Goal: Task Accomplishment & Management: Use online tool/utility

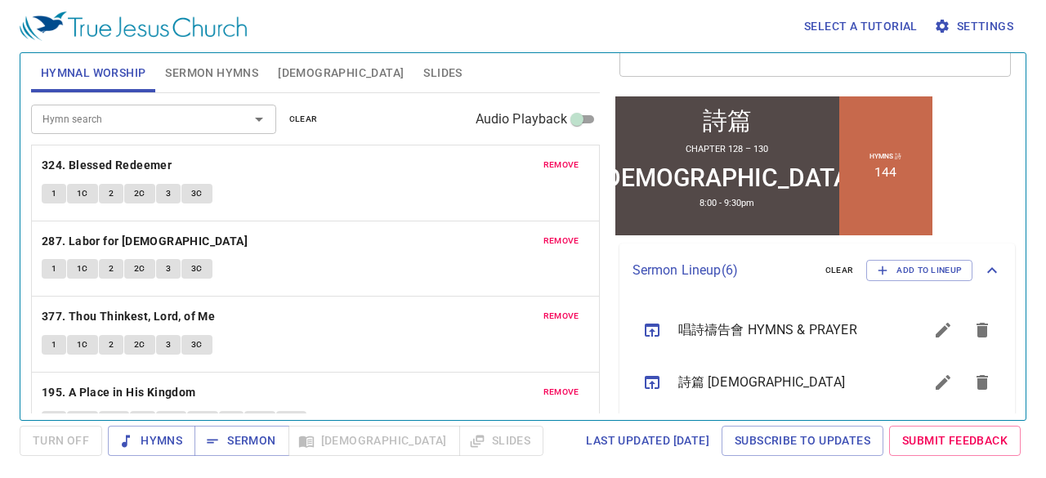
scroll to position [327, 0]
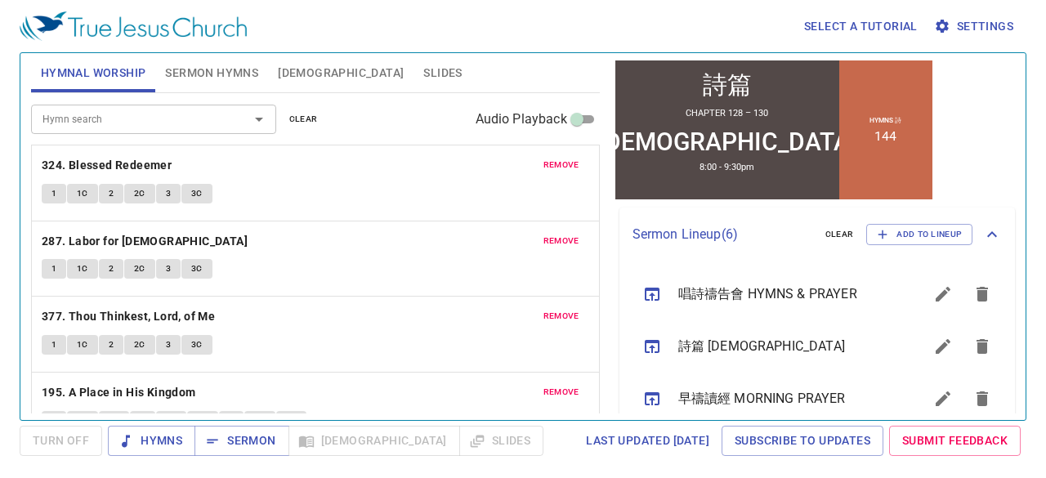
click at [505, 158] on span "remove" at bounding box center [561, 165] width 36 height 15
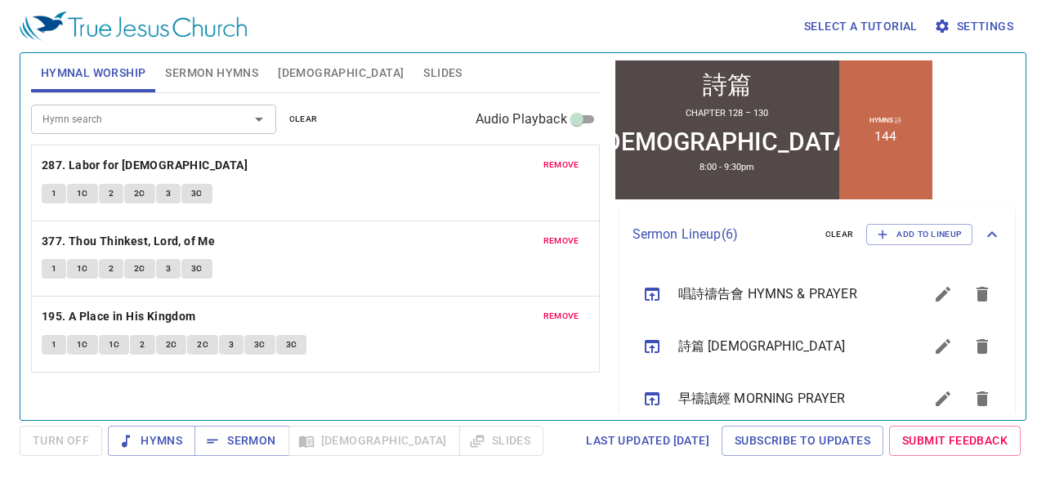
click at [505, 158] on span "remove" at bounding box center [561, 165] width 36 height 15
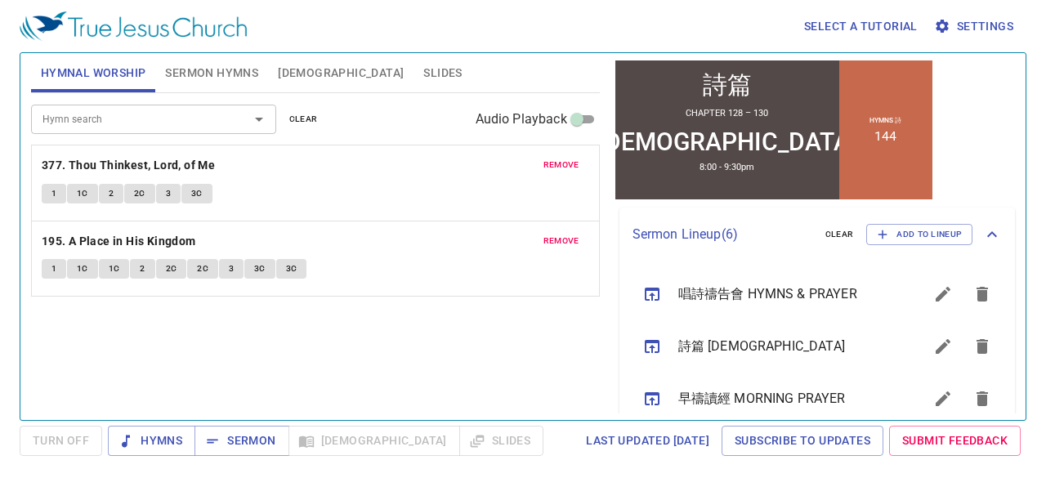
click at [505, 158] on span "remove" at bounding box center [561, 165] width 36 height 15
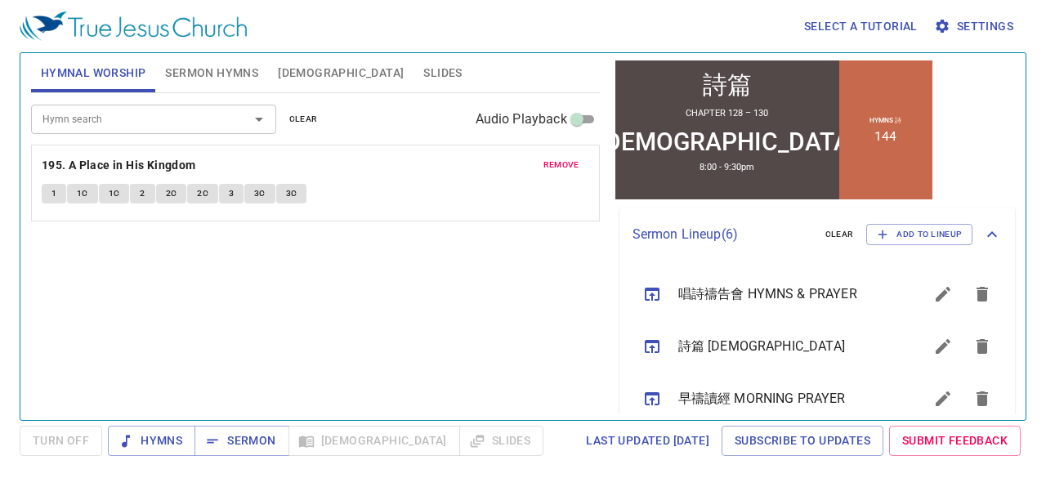
click at [505, 159] on span "remove" at bounding box center [561, 165] width 36 height 15
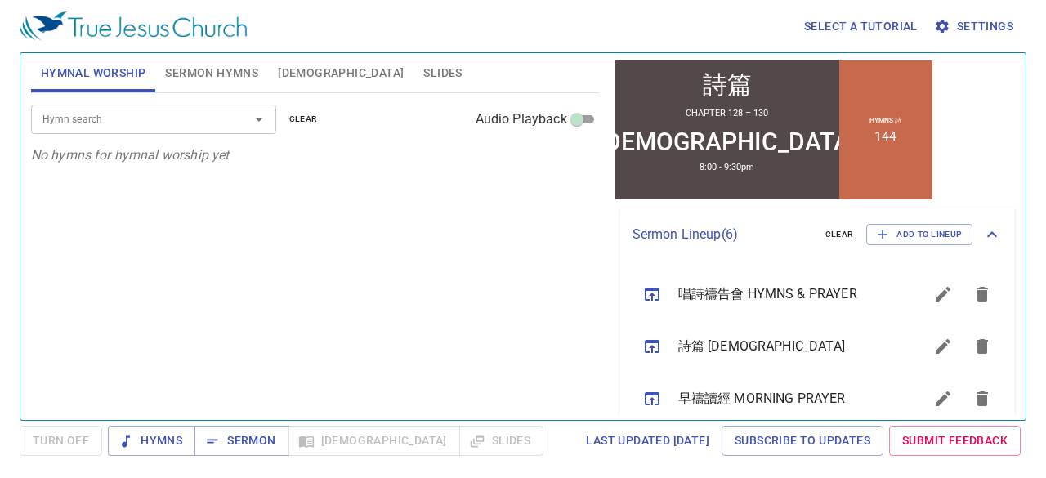
click at [199, 120] on input "Hymn search" at bounding box center [129, 118] width 187 height 19
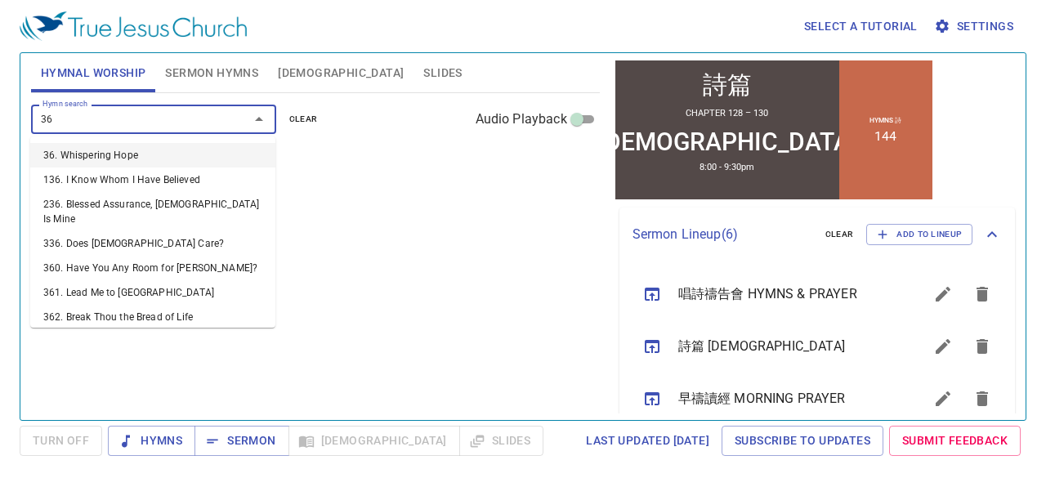
type input "361"
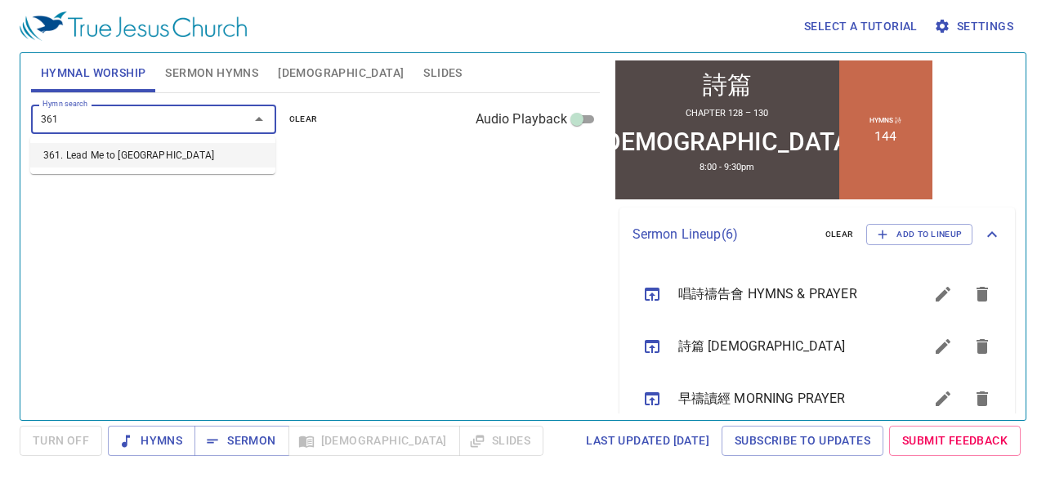
click at [155, 159] on li "361. Lead Me to [GEOGRAPHIC_DATA]" at bounding box center [152, 155] width 245 height 25
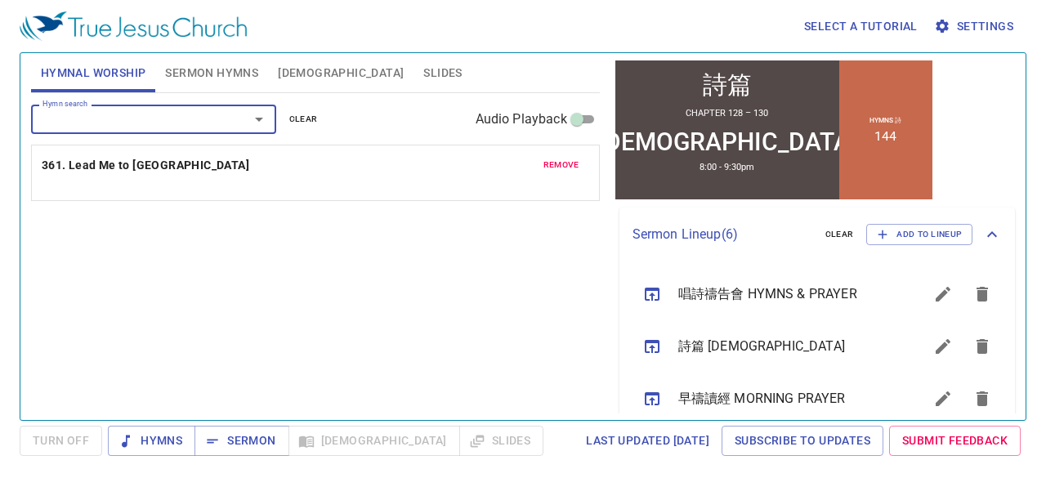
click at [173, 121] on input "Hymn search" at bounding box center [129, 118] width 187 height 19
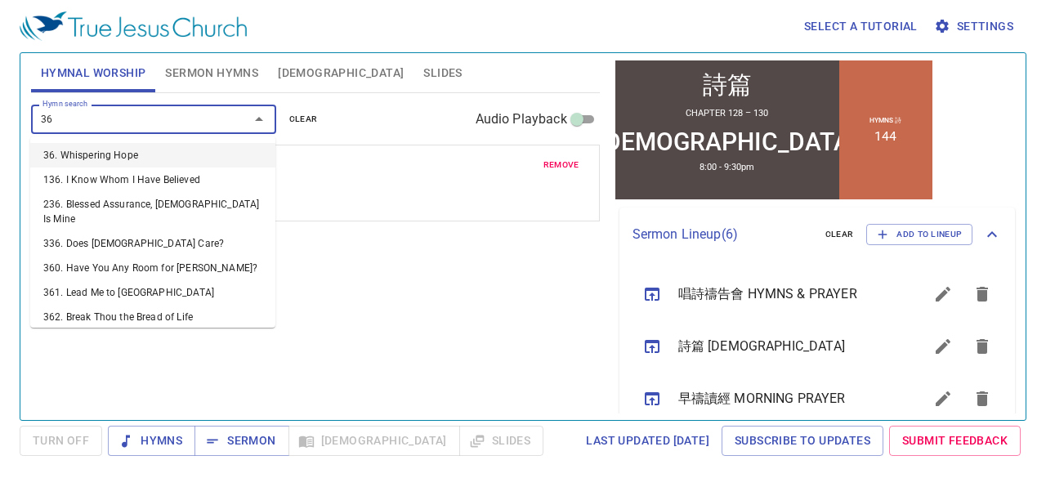
type input "364"
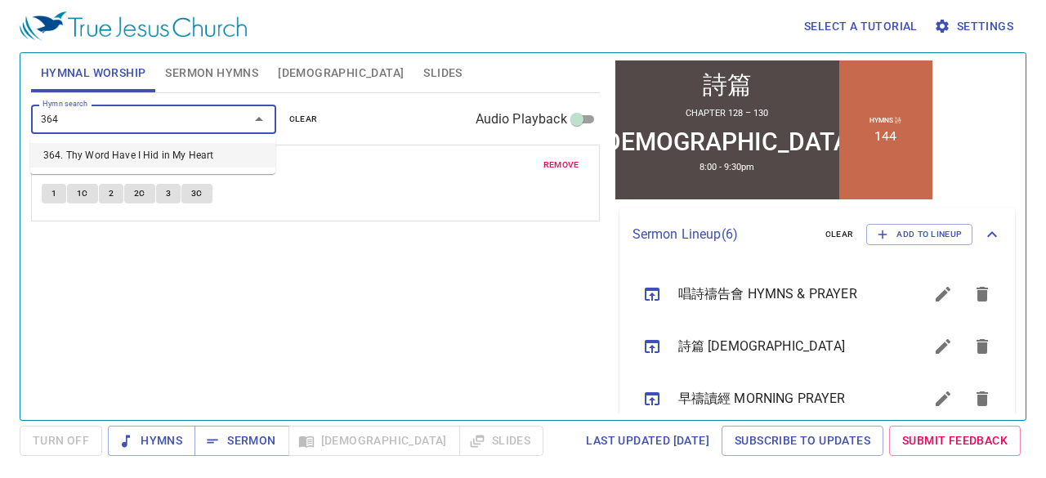
click at [165, 152] on li "364. Thy Word Have I Hid in My Heart" at bounding box center [152, 155] width 245 height 25
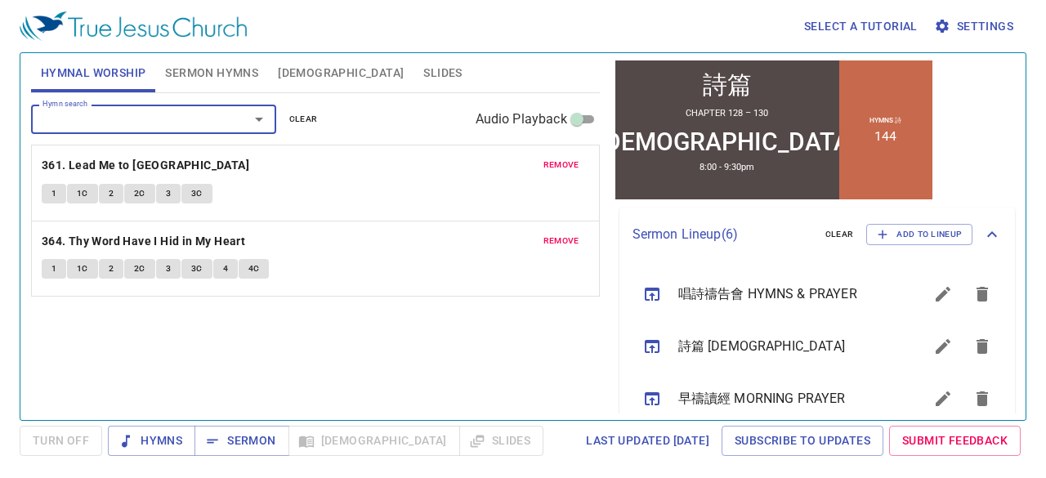
click at [175, 123] on input "Hymn search" at bounding box center [129, 118] width 187 height 19
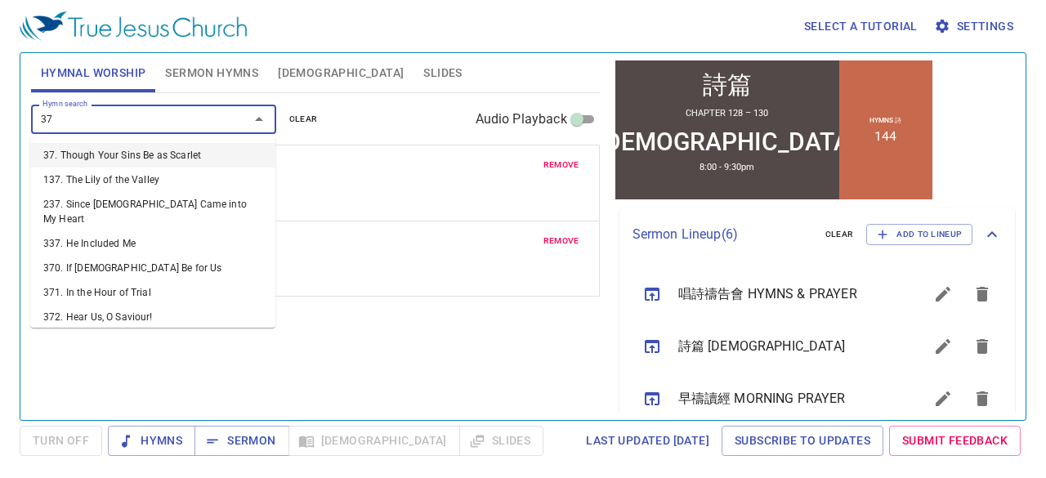
type input "372"
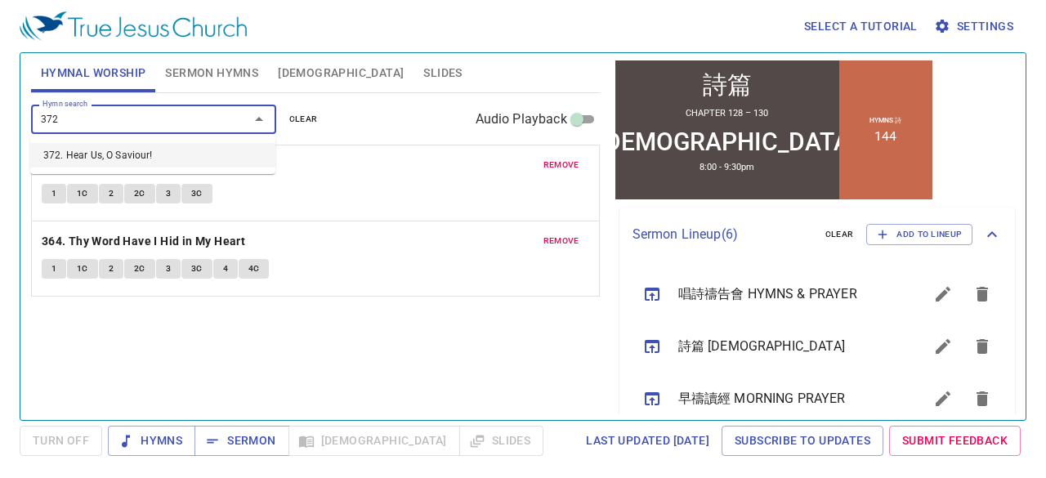
click at [151, 151] on li "372. Hear Us, O Saviour!" at bounding box center [152, 155] width 245 height 25
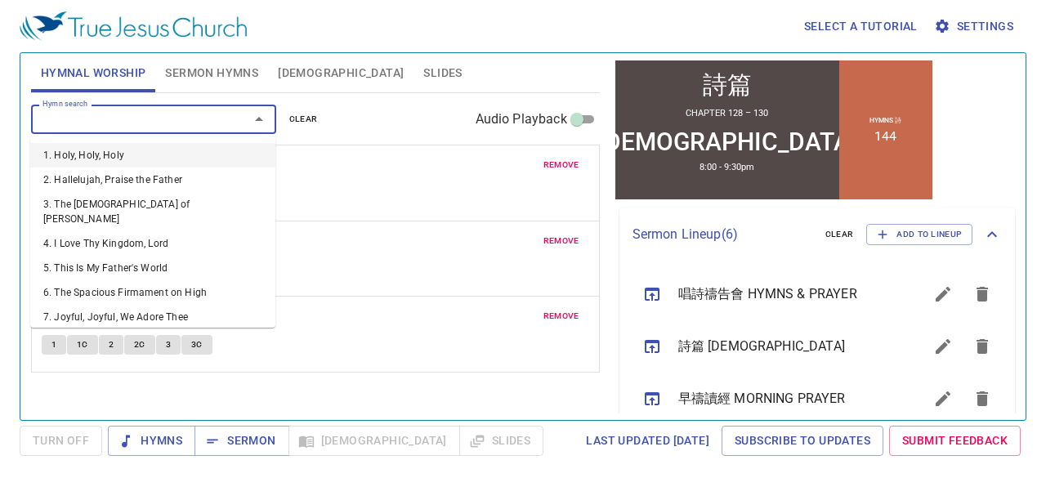
click at [159, 126] on input "Hymn search" at bounding box center [129, 118] width 187 height 19
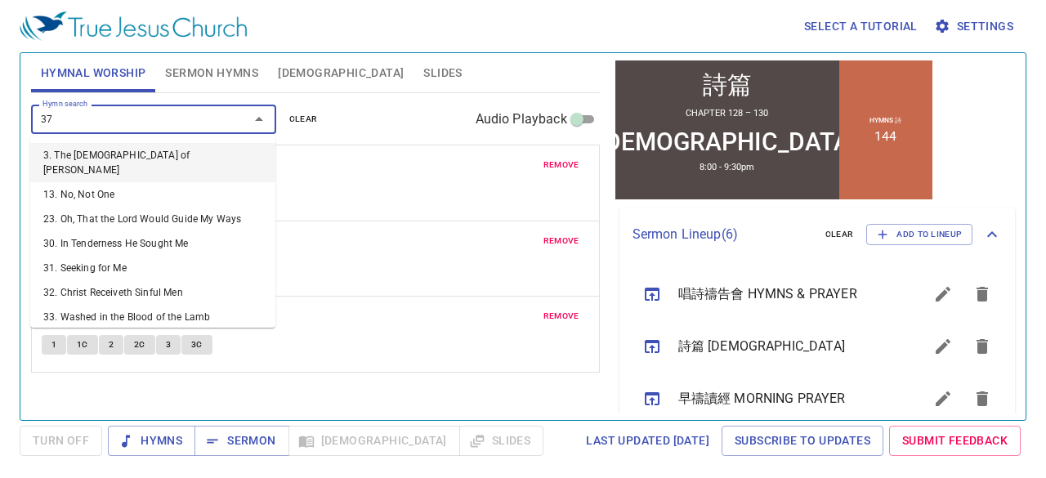
type input "376"
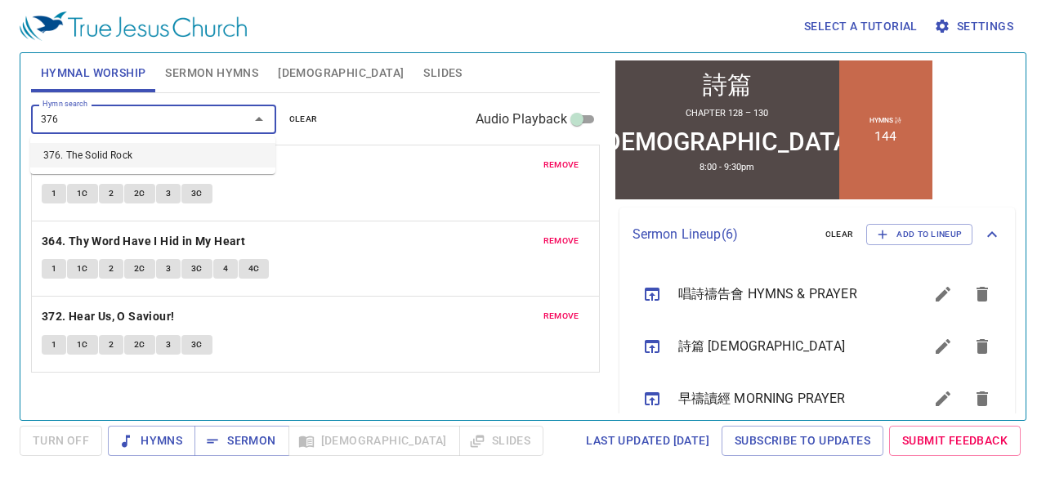
click at [148, 149] on li "376. The Solid Rock" at bounding box center [152, 155] width 245 height 25
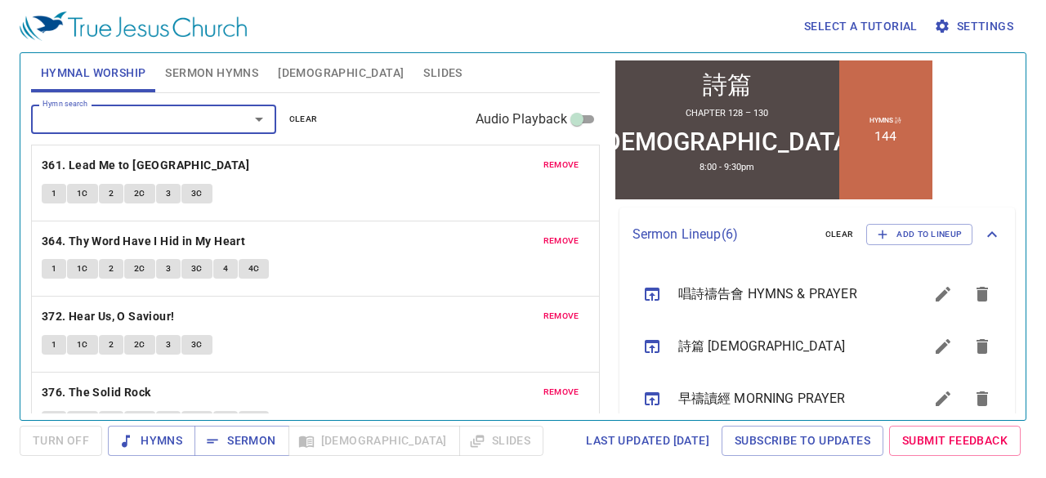
click at [505, 224] on icon "sermon lineup list" at bounding box center [943, 347] width 20 height 20
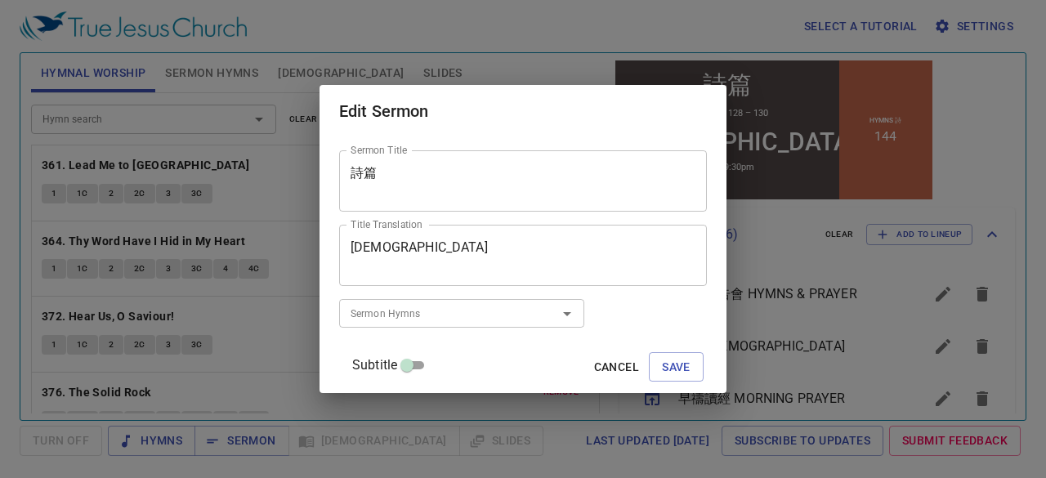
click at [436, 224] on input "Subtitle" at bounding box center [406, 369] width 59 height 20
checkbox input "true"
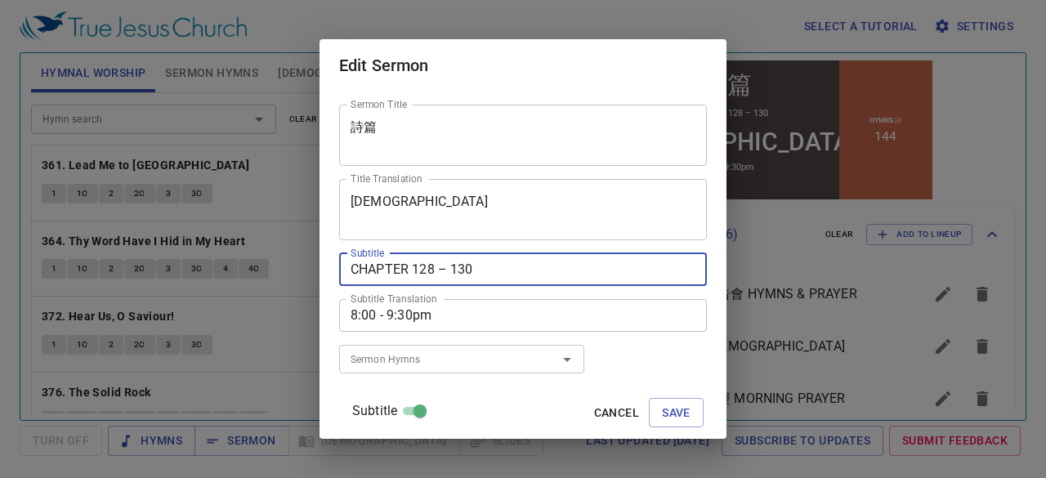
click at [449, 224] on textarea "CHAPTER 128 – 130" at bounding box center [523, 269] width 345 height 16
click at [493, 224] on textarea "CHAPTER 131 – 130" at bounding box center [523, 269] width 345 height 16
type textarea "CHAPTER 131 – 133"
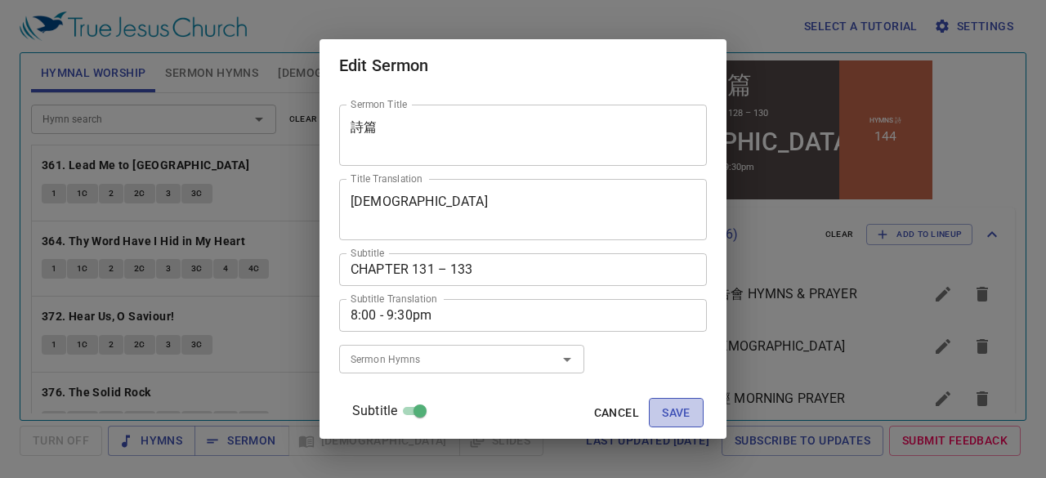
click at [505, 224] on span "Save" at bounding box center [676, 413] width 29 height 20
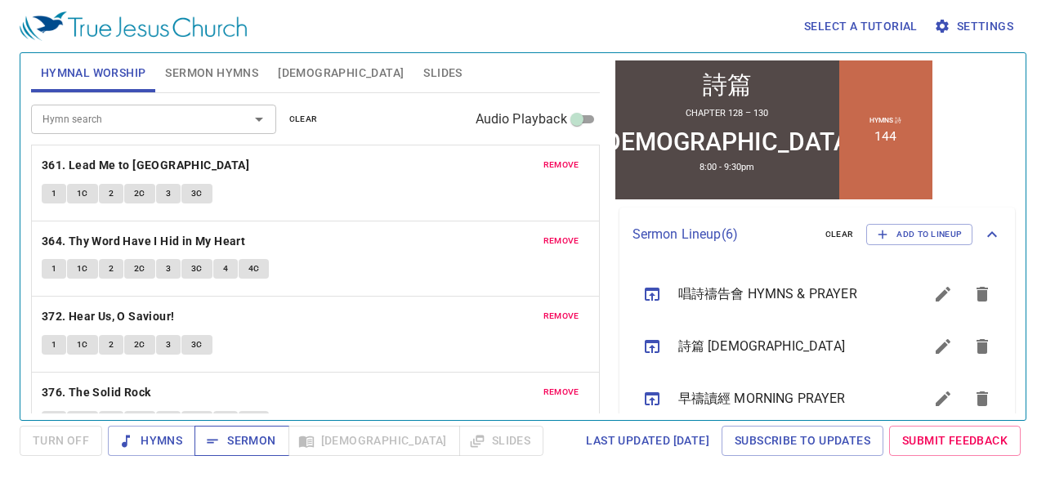
click at [222, 224] on span "Sermon" at bounding box center [242, 441] width 68 height 20
click at [181, 74] on span "Sermon Hymns" at bounding box center [211, 73] width 93 height 20
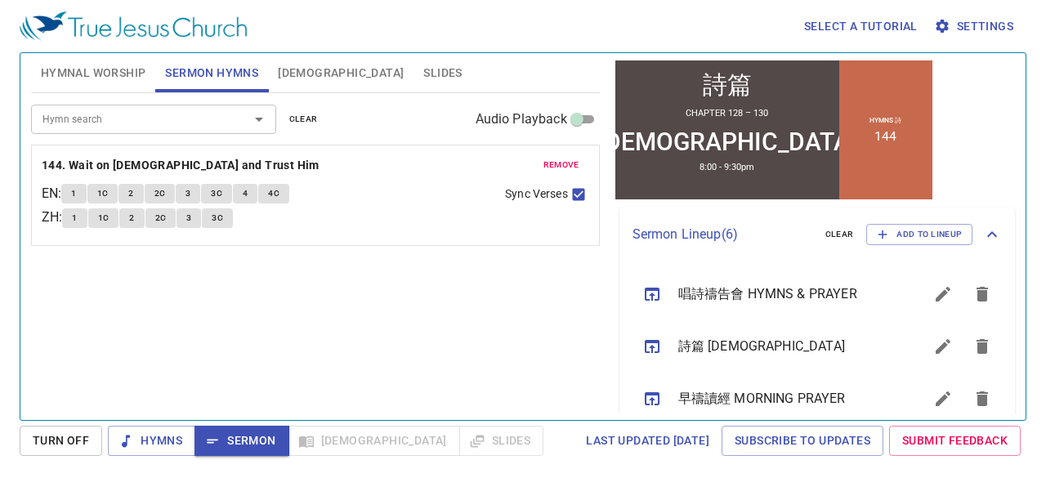
click at [505, 169] on span "remove" at bounding box center [561, 165] width 36 height 15
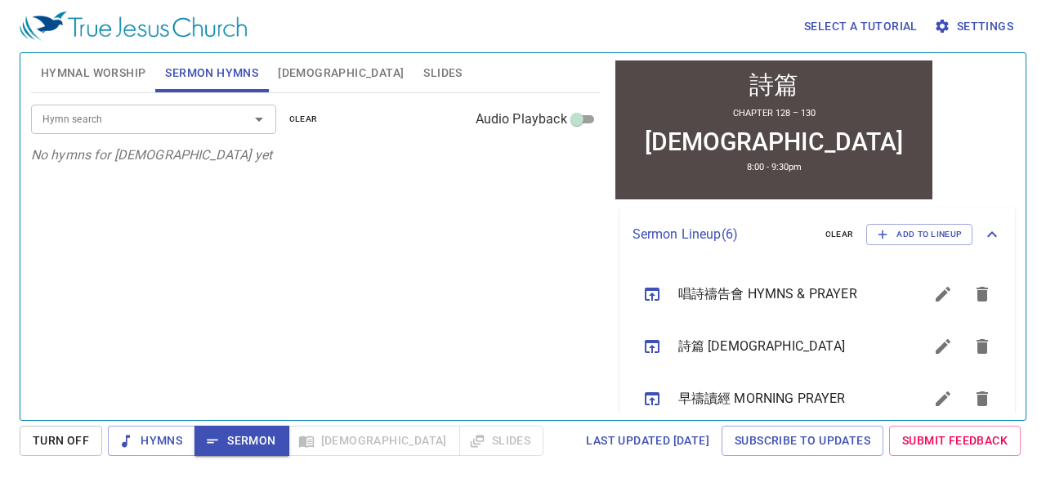
click at [92, 109] on input "Hymn search" at bounding box center [129, 118] width 187 height 19
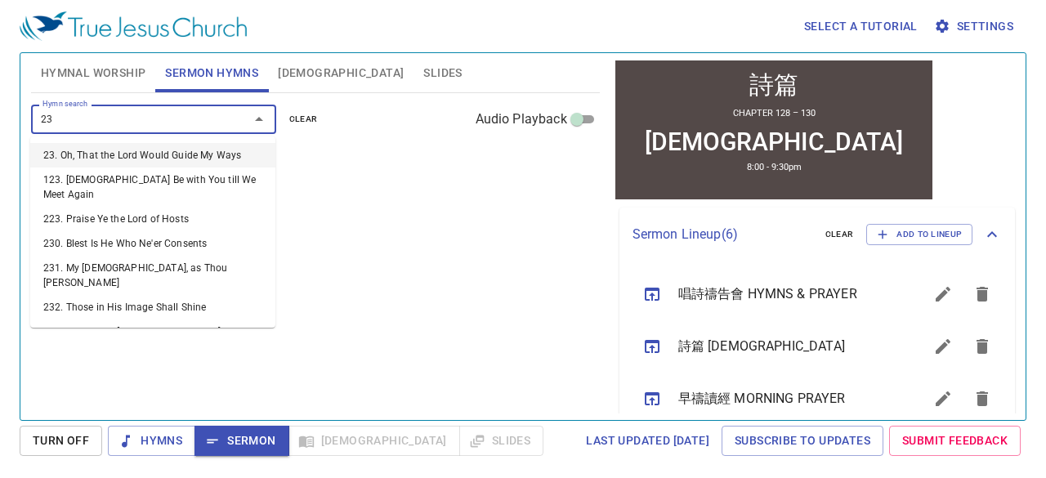
type input "231"
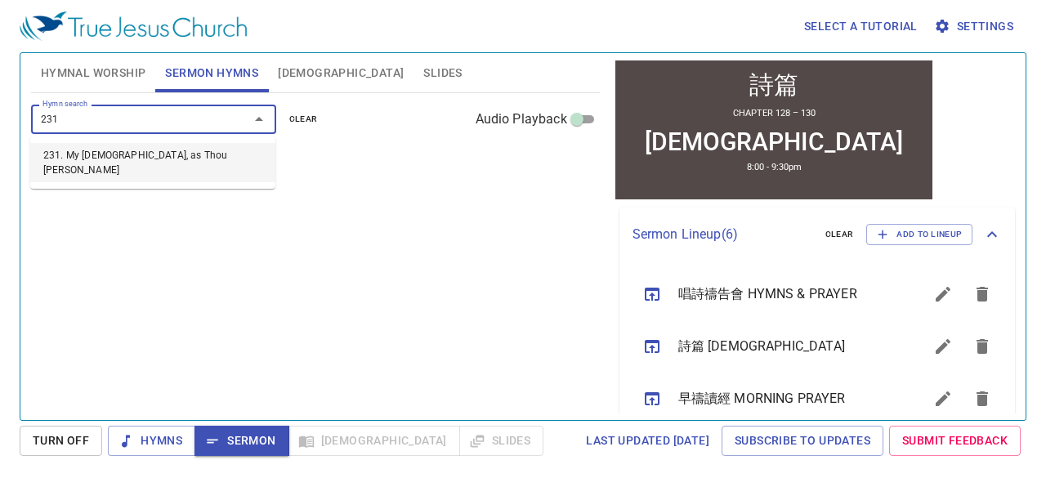
click at [90, 150] on li "231. My [DEMOGRAPHIC_DATA], as Thou [PERSON_NAME]" at bounding box center [152, 162] width 245 height 39
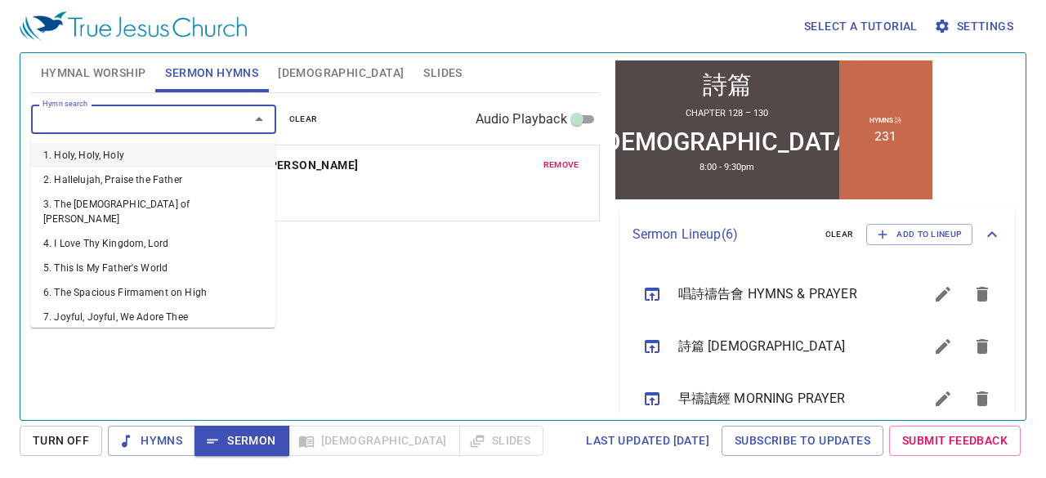
click at [99, 118] on input "Hymn search" at bounding box center [129, 118] width 187 height 19
type input "291"
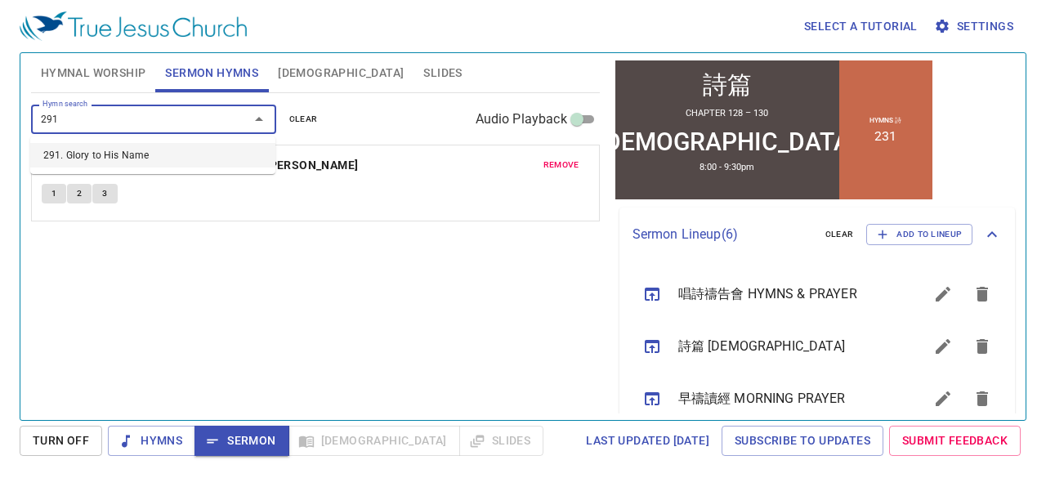
click at [110, 157] on li "291. Glory to His Name" at bounding box center [152, 155] width 245 height 25
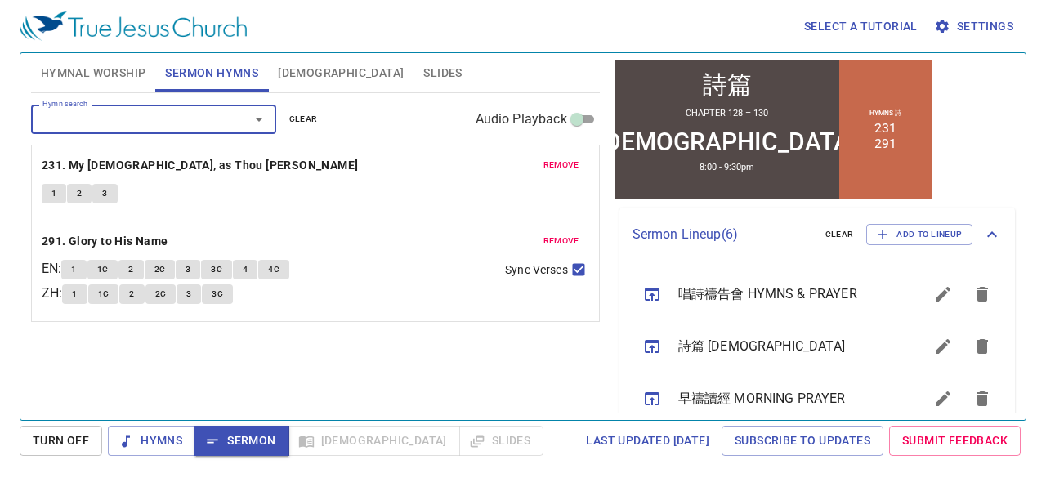
click at [505, 224] on icon "sermon lineup list" at bounding box center [652, 347] width 20 height 20
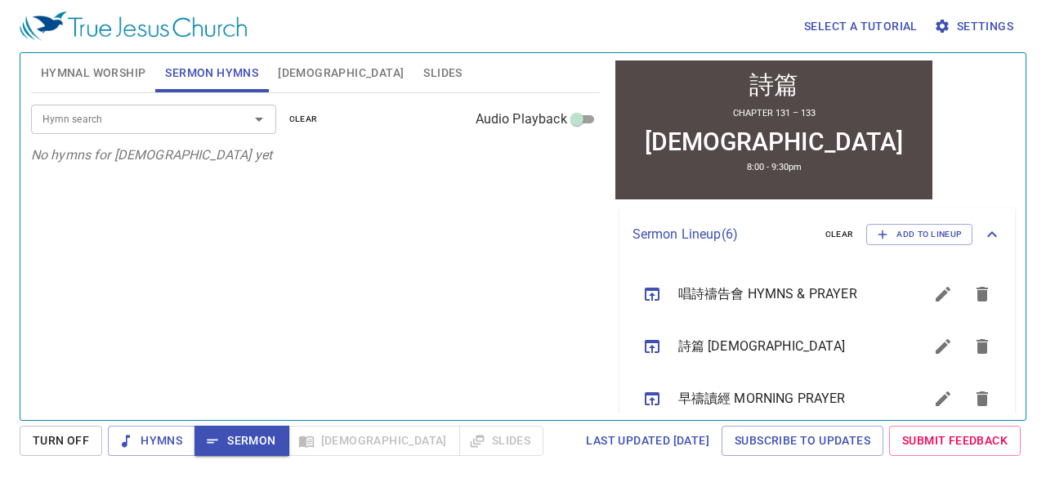
click at [193, 118] on input "Hymn search" at bounding box center [129, 118] width 187 height 19
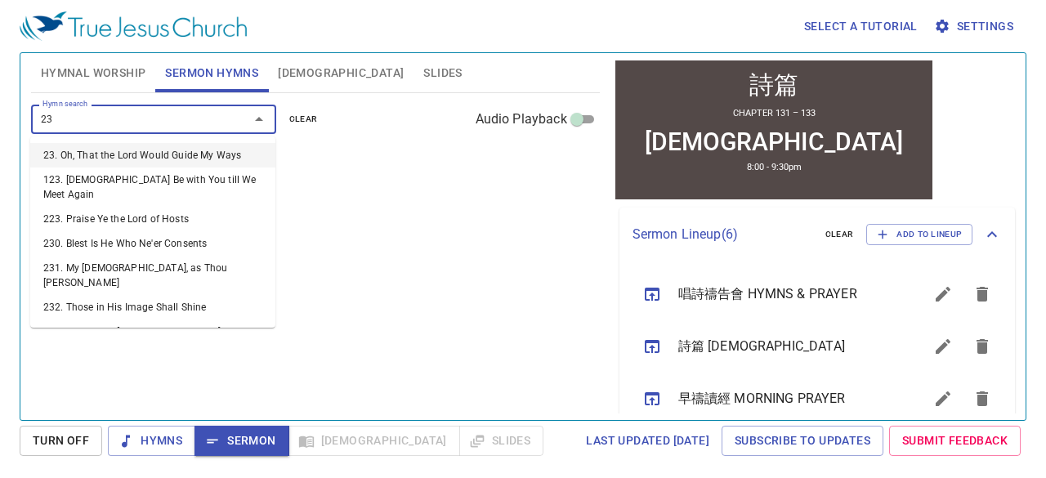
type input "231"
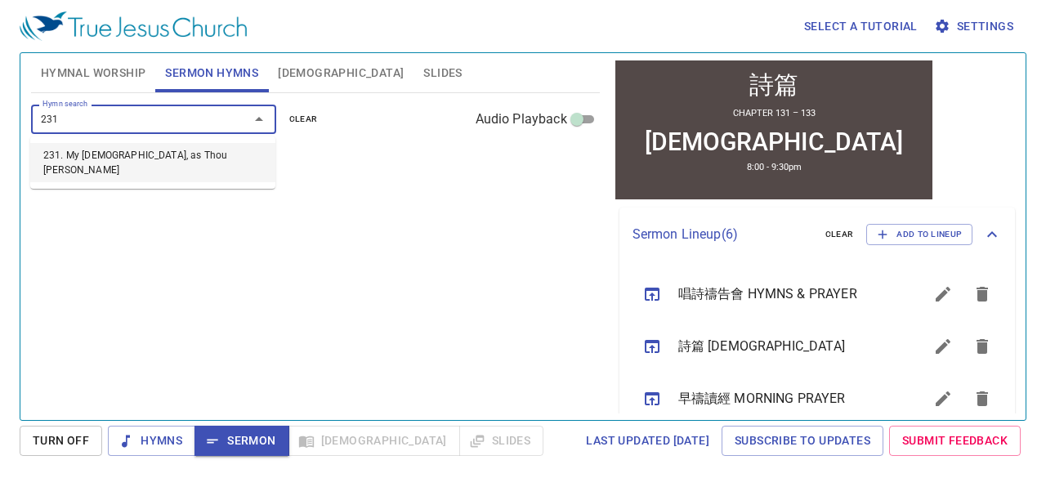
click at [175, 150] on li "231. My [DEMOGRAPHIC_DATA], as Thou [PERSON_NAME]" at bounding box center [152, 162] width 245 height 39
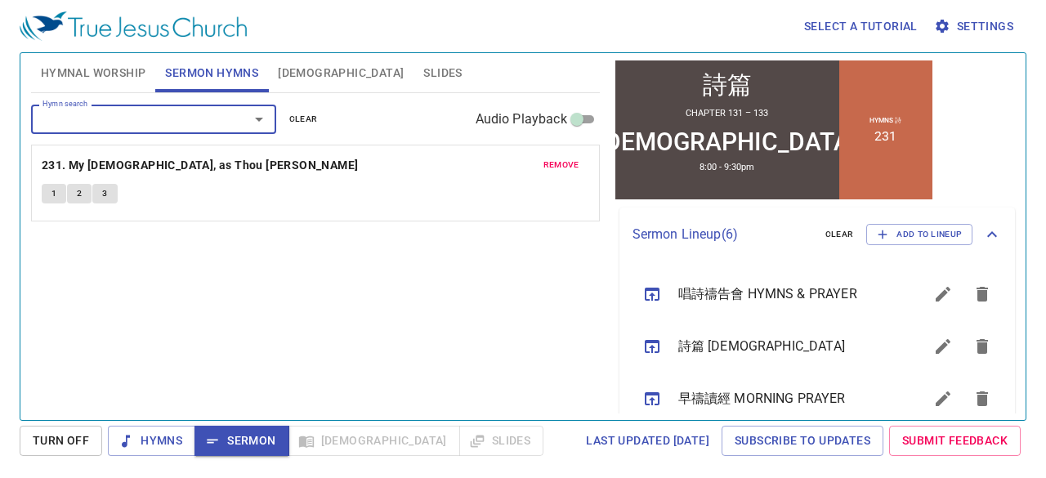
click at [175, 117] on input "Hymn search" at bounding box center [129, 118] width 187 height 19
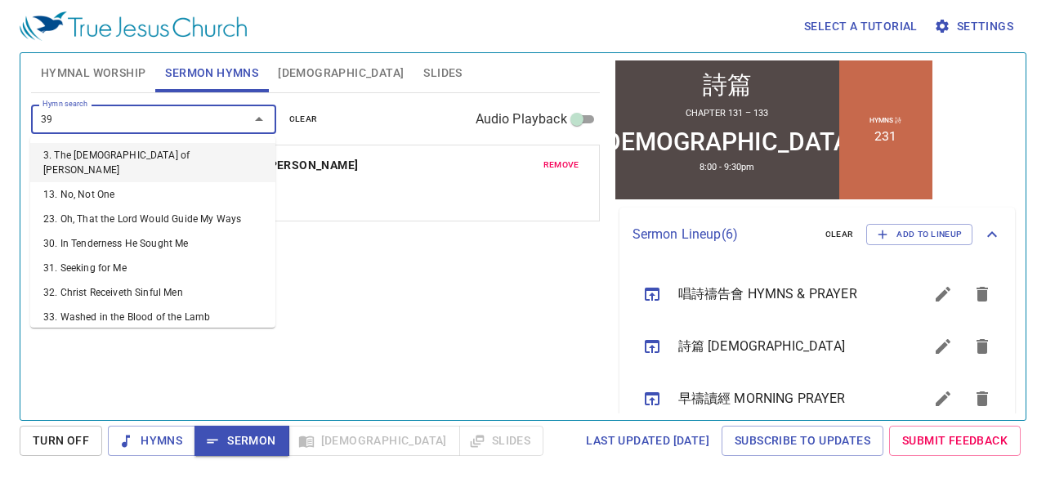
type input "391"
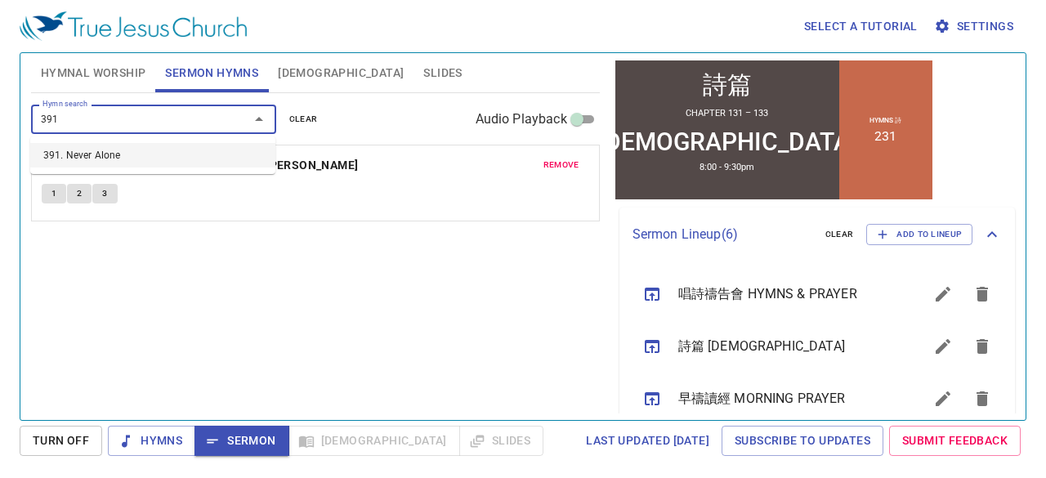
click at [176, 150] on li "391. Never Alone" at bounding box center [152, 155] width 245 height 25
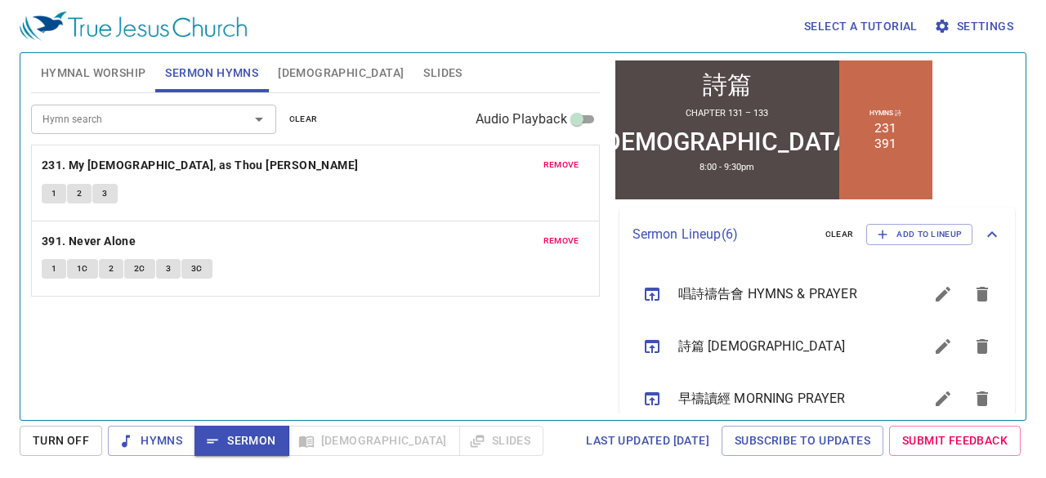
click at [6, 176] on div "Select a tutorial Settings Hymnal Worship Sermon Hymns Bible Slides Hymn search…" at bounding box center [523, 239] width 1046 height 478
click at [306, 73] on span "[DEMOGRAPHIC_DATA]" at bounding box center [341, 73] width 126 height 20
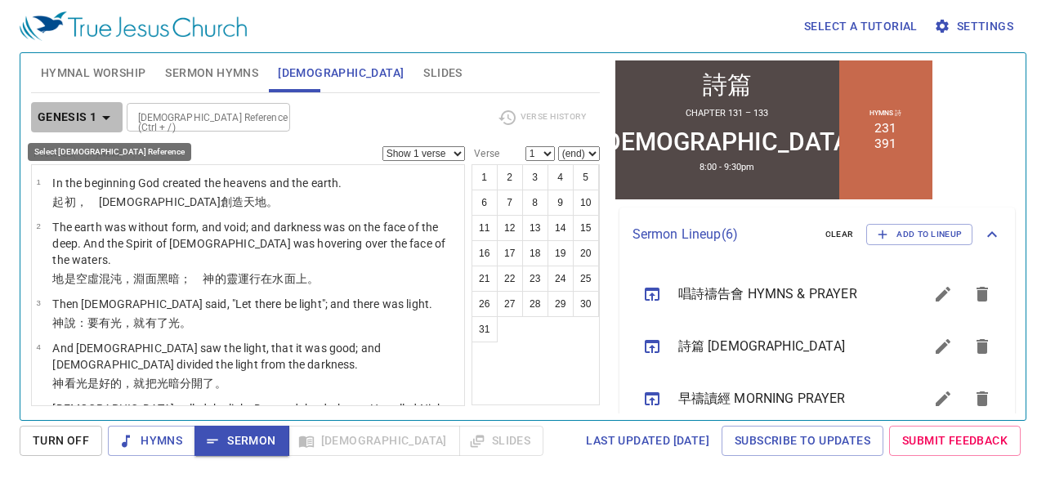
click at [98, 123] on icon "button" at bounding box center [106, 118] width 20 height 20
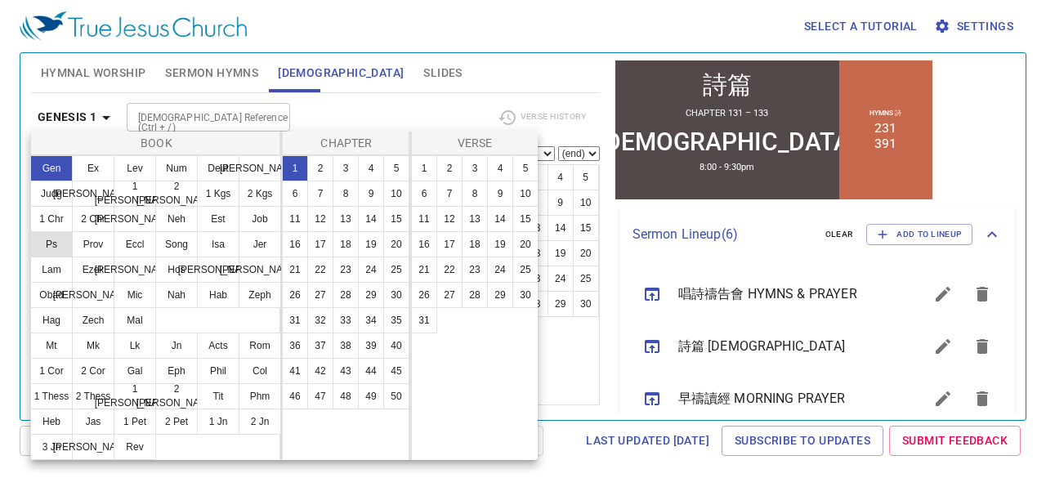
click at [68, 224] on button "Ps" at bounding box center [51, 244] width 42 height 26
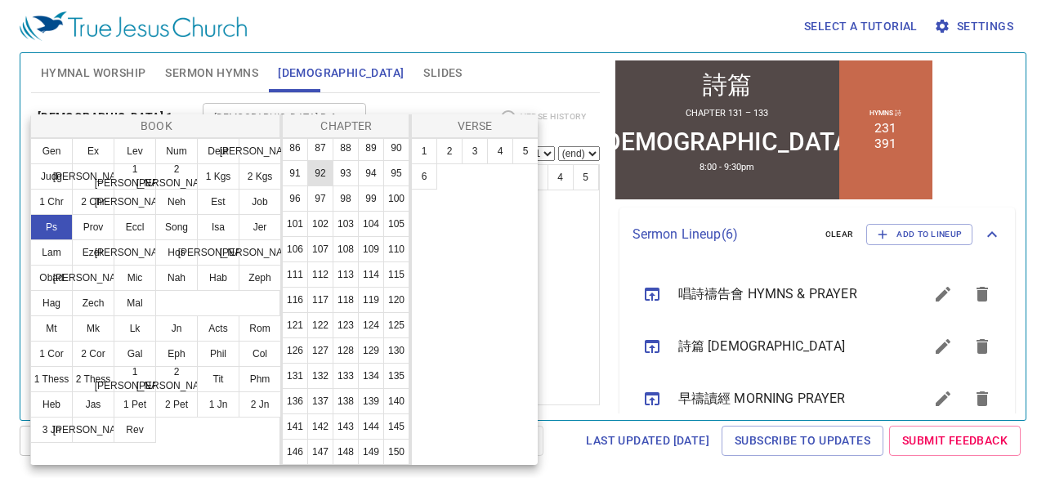
scroll to position [615, 0]
click at [308, 224] on button "131" at bounding box center [295, 376] width 26 height 26
click at [425, 150] on button "1" at bounding box center [424, 151] width 26 height 26
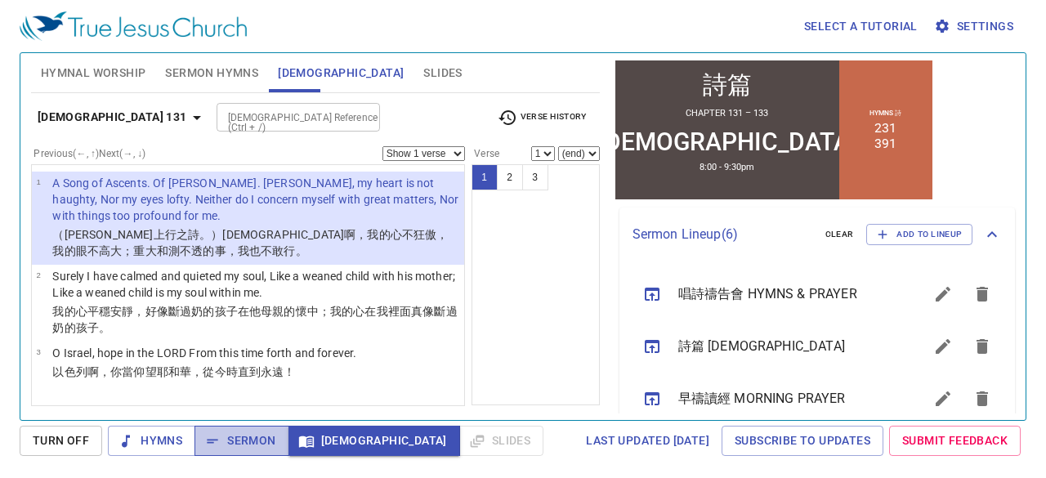
click at [248, 224] on span "Sermon" at bounding box center [242, 441] width 68 height 20
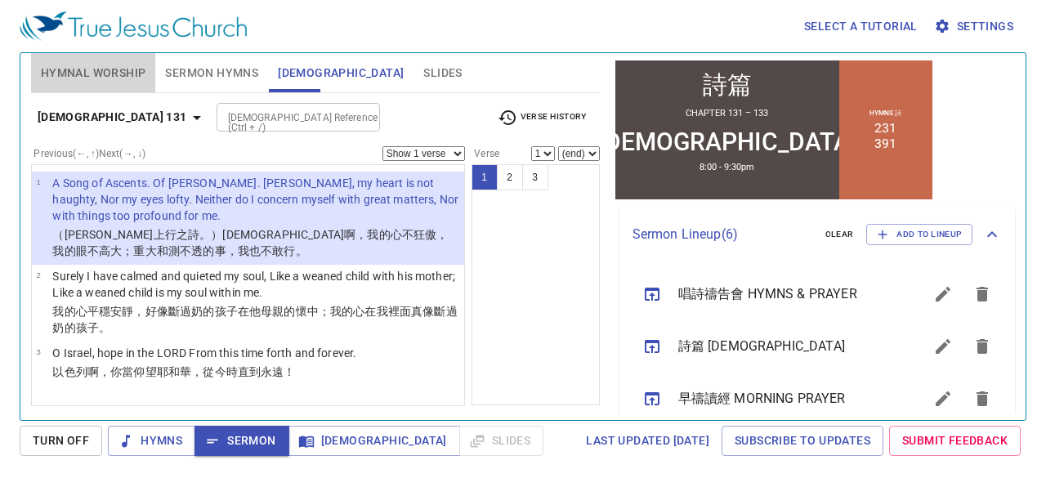
click at [93, 56] on button "Hymnal Worship" at bounding box center [93, 72] width 125 height 39
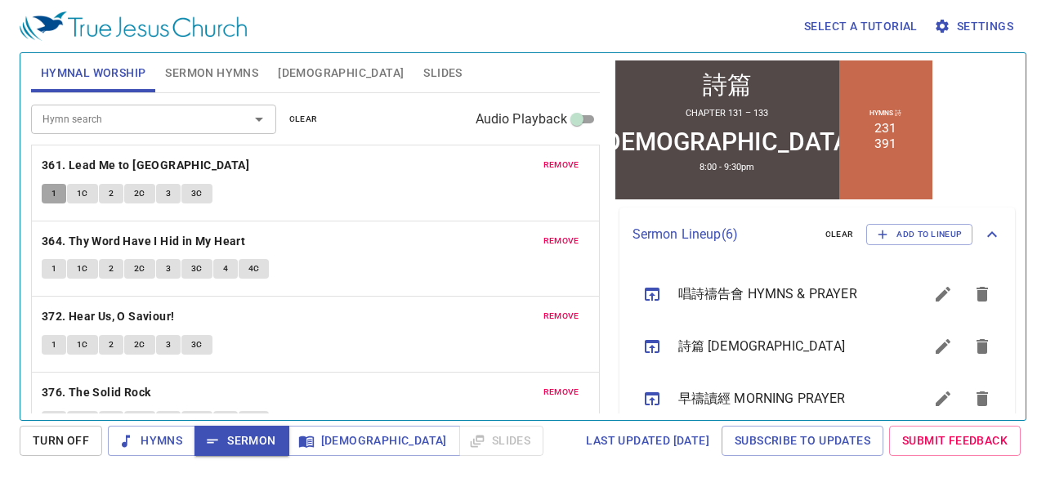
click at [50, 197] on button "1" at bounding box center [54, 194] width 25 height 20
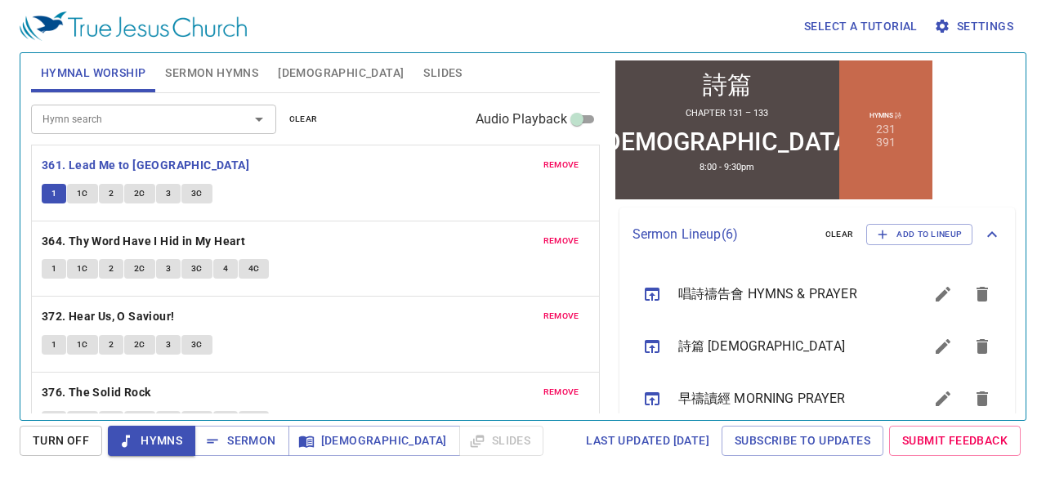
click at [0, 196] on div "Select a tutorial Settings Hymnal Worship Sermon Hymns Bible Slides Hymn search…" at bounding box center [523, 239] width 1046 height 478
click at [78, 191] on span "1C" at bounding box center [82, 193] width 11 height 15
click at [103, 197] on button "2" at bounding box center [111, 194] width 25 height 20
click at [141, 190] on span "2C" at bounding box center [139, 193] width 11 height 15
click at [170, 192] on button "3" at bounding box center [168, 194] width 25 height 20
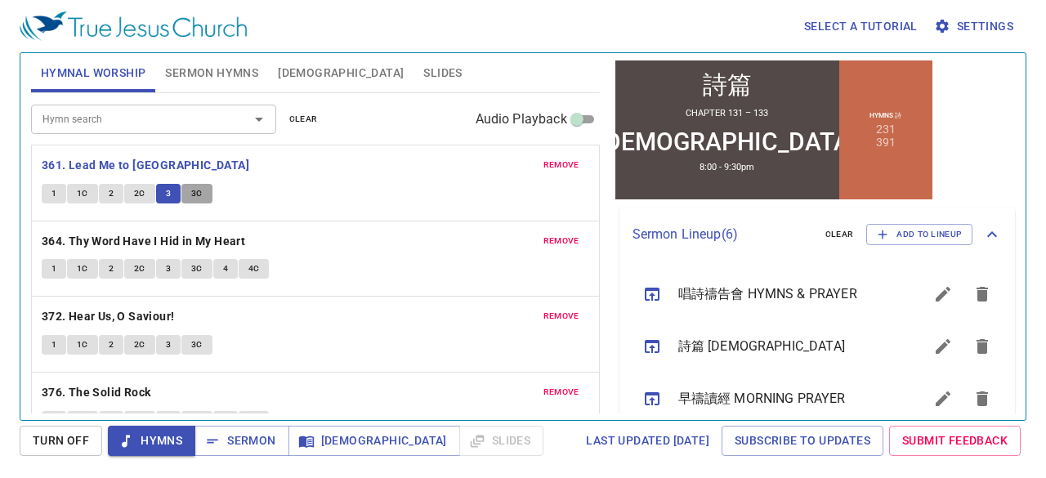
click at [193, 188] on span "3C" at bounding box center [196, 193] width 11 height 15
click at [62, 224] on button "1" at bounding box center [54, 269] width 25 height 20
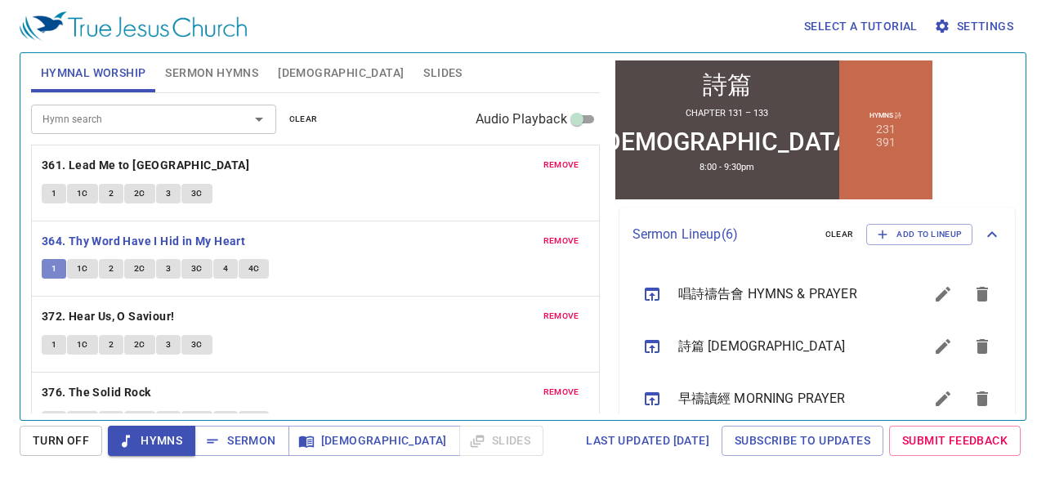
click at [62, 224] on button "1" at bounding box center [54, 269] width 25 height 20
click at [0, 224] on div "Select a tutorial Settings Hymnal Worship Sermon Hymns Bible Slides Hymn search…" at bounding box center [523, 239] width 1046 height 478
click at [82, 224] on span "1C" at bounding box center [82, 268] width 11 height 15
click at [109, 224] on span "2" at bounding box center [111, 268] width 5 height 15
click at [141, 224] on span "2C" at bounding box center [139, 268] width 11 height 15
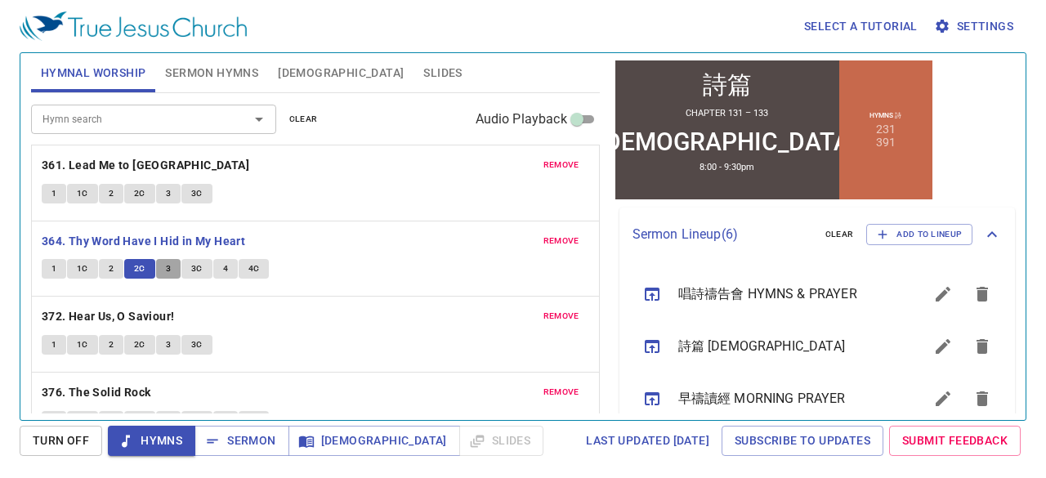
click at [166, 224] on span "3" at bounding box center [168, 268] width 5 height 15
click at [186, 224] on button "3C" at bounding box center [196, 269] width 31 height 20
click at [220, 224] on button "4" at bounding box center [225, 269] width 25 height 20
click at [243, 224] on button "4C" at bounding box center [254, 269] width 31 height 20
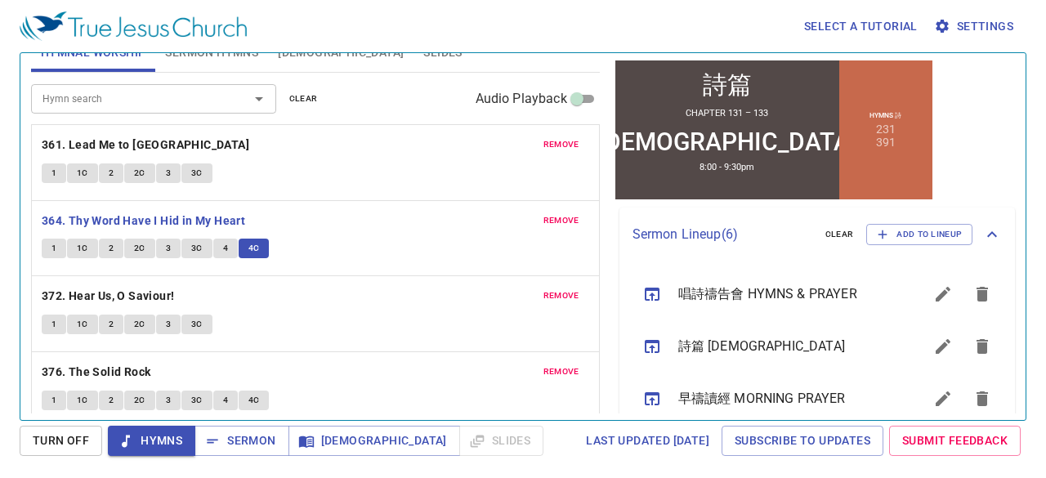
scroll to position [31, 0]
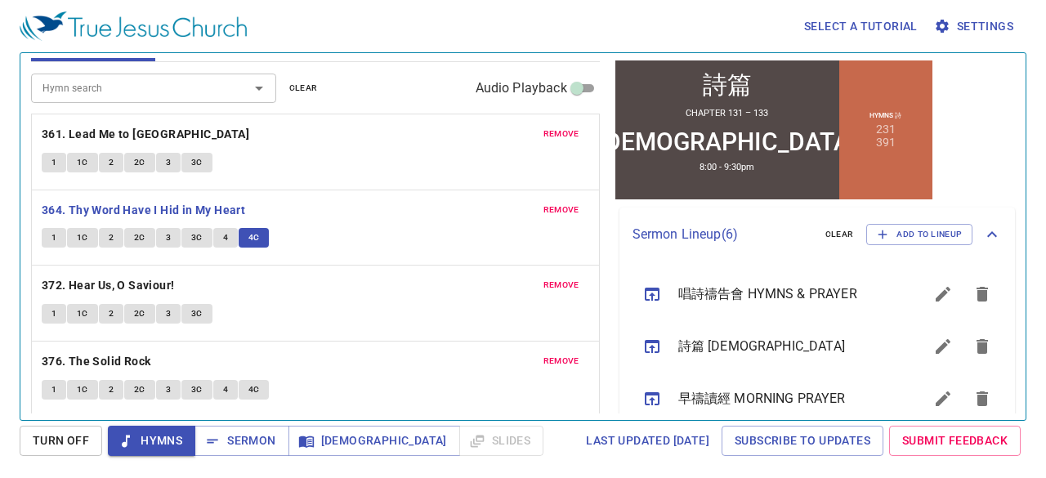
click at [50, 224] on button "1" at bounding box center [54, 314] width 25 height 20
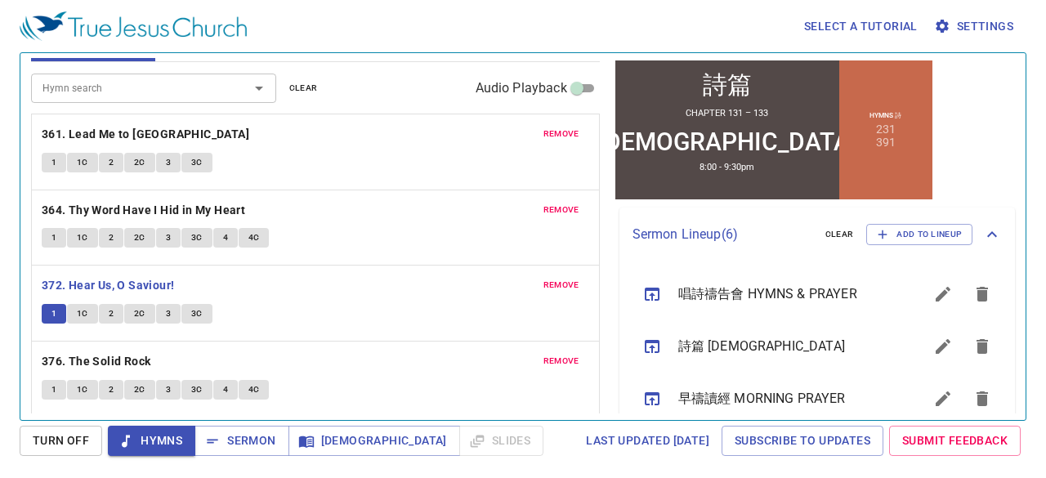
click at [5, 224] on div "Select a tutorial Settings Hymnal Worship Sermon Hymns Bible Slides Hymn search…" at bounding box center [523, 239] width 1046 height 478
click at [75, 224] on button "1C" at bounding box center [82, 314] width 31 height 20
click at [109, 224] on span "2" at bounding box center [111, 313] width 5 height 15
click at [114, 224] on button "2" at bounding box center [111, 314] width 25 height 20
click at [145, 224] on button "2C" at bounding box center [139, 314] width 31 height 20
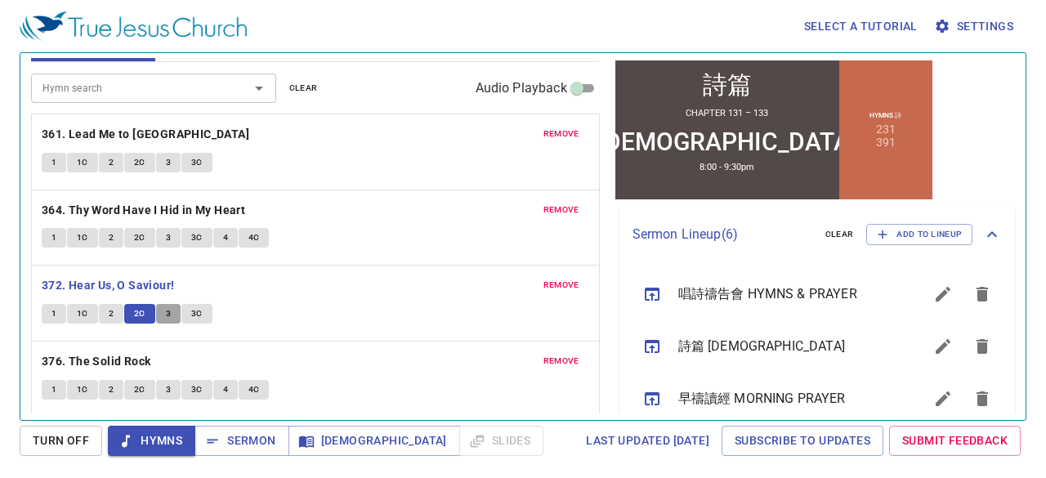
click at [170, 224] on button "3" at bounding box center [168, 314] width 25 height 20
click at [191, 224] on span "3C" at bounding box center [196, 313] width 11 height 15
click at [46, 224] on button "1" at bounding box center [54, 390] width 25 height 20
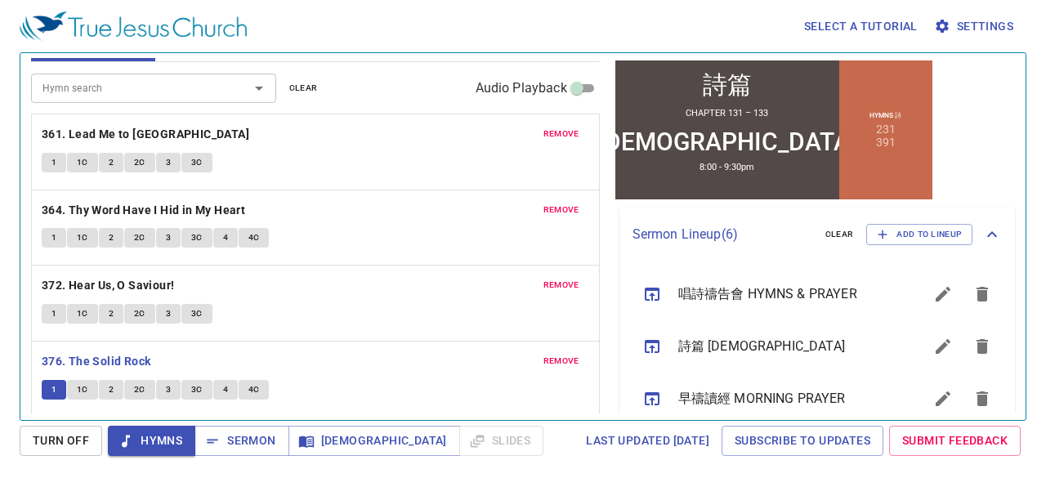
click at [0, 224] on div "Select a tutorial Settings Hymnal Worship Sermon Hymns Bible Slides Hymn search…" at bounding box center [523, 239] width 1046 height 478
click at [73, 224] on button "1C" at bounding box center [82, 390] width 31 height 20
click at [109, 224] on span "2" at bounding box center [111, 389] width 5 height 15
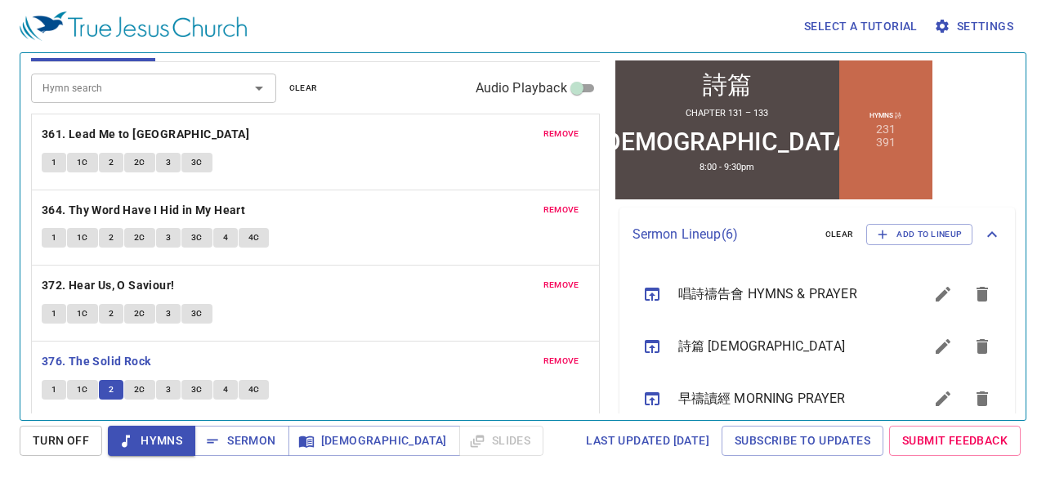
click at [144, 224] on span "2C" at bounding box center [139, 389] width 11 height 15
click at [168, 224] on span "3" at bounding box center [168, 389] width 5 height 15
click at [191, 224] on span "3C" at bounding box center [196, 389] width 11 height 15
click at [223, 224] on span "4" at bounding box center [225, 389] width 5 height 15
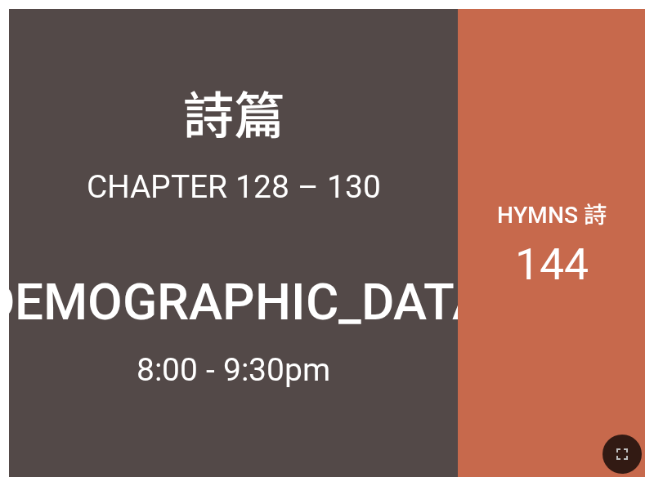
drag, startPoint x: 631, startPoint y: 461, endPoint x: 865, endPoint y: 716, distance: 346.4
click at [631, 461] on icon "button" at bounding box center [622, 454] width 20 height 20
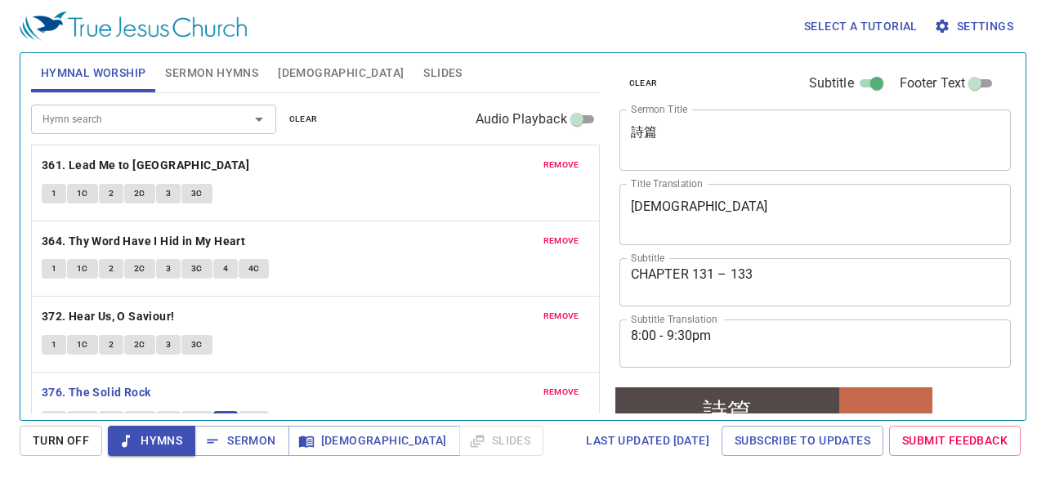
scroll to position [327, 0]
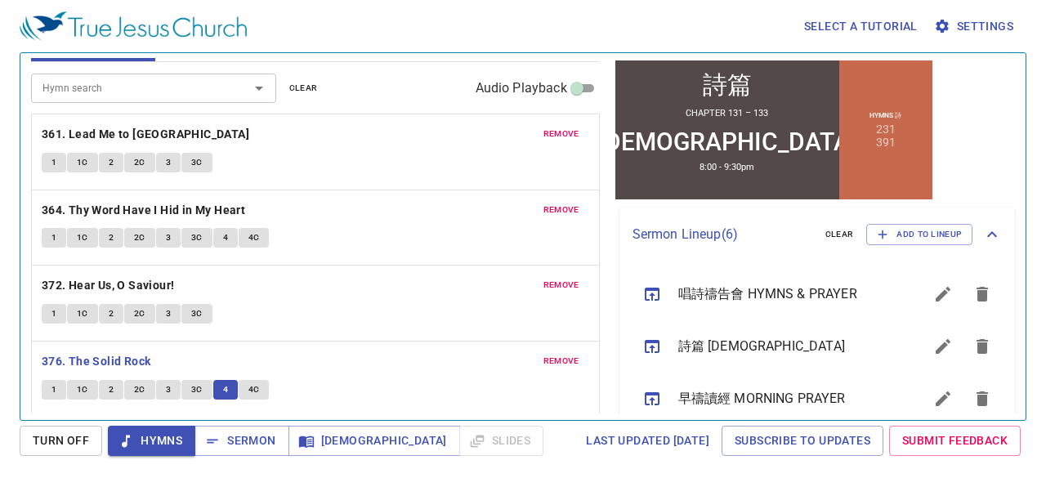
click at [249, 391] on span "4C" at bounding box center [253, 389] width 11 height 15
click at [262, 444] on span "Sermon" at bounding box center [242, 441] width 68 height 20
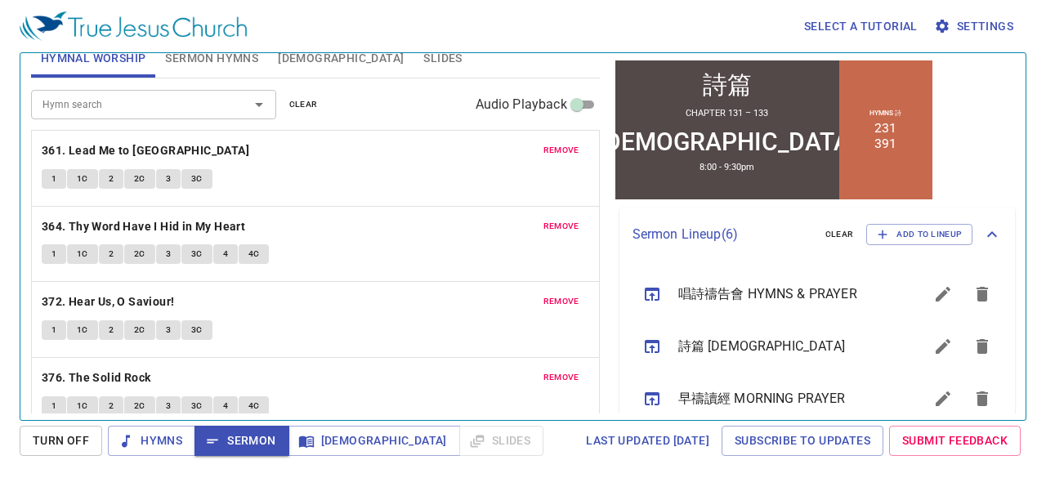
scroll to position [0, 0]
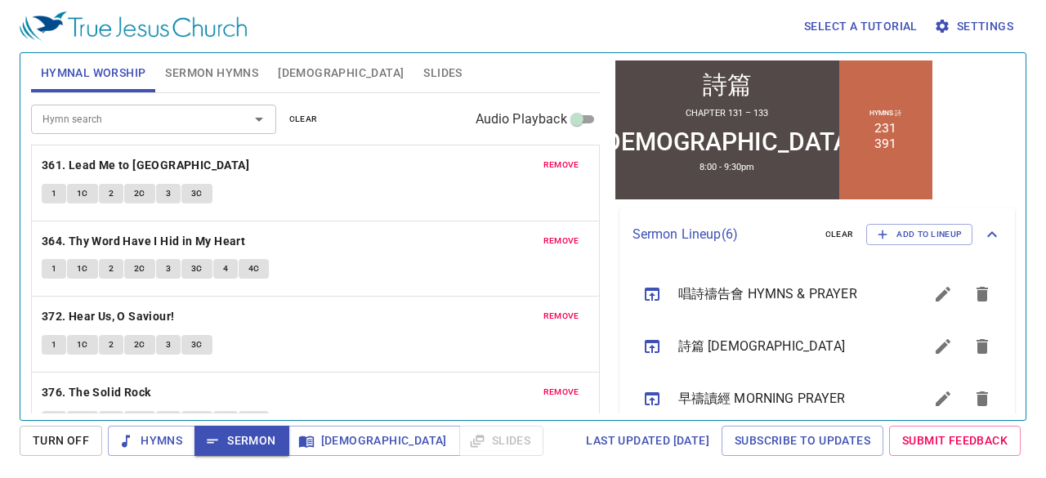
click at [209, 53] on button "Sermon Hymns" at bounding box center [211, 72] width 113 height 39
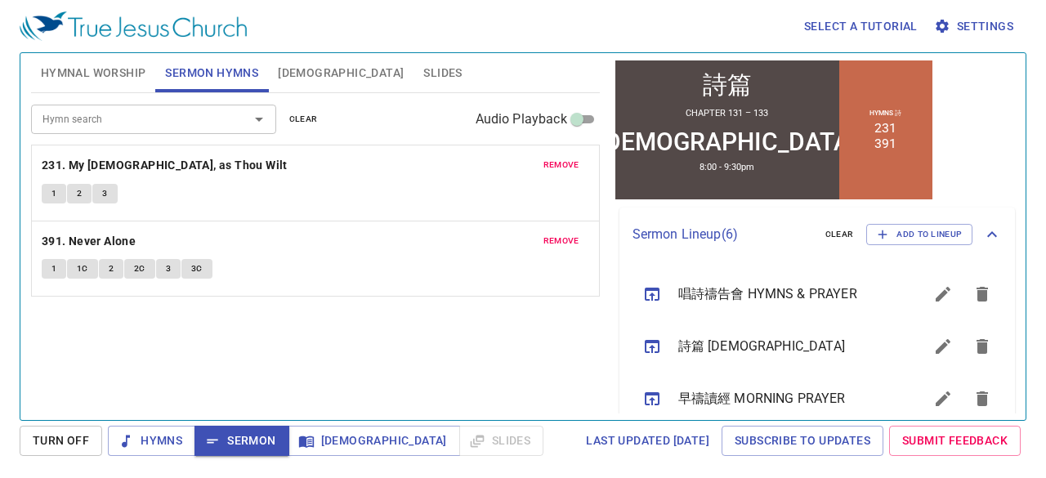
click at [49, 181] on div "remove 231. My Jesus, as Thou Wilt 1 2 3" at bounding box center [315, 182] width 567 height 75
click at [44, 194] on button "1" at bounding box center [54, 194] width 25 height 20
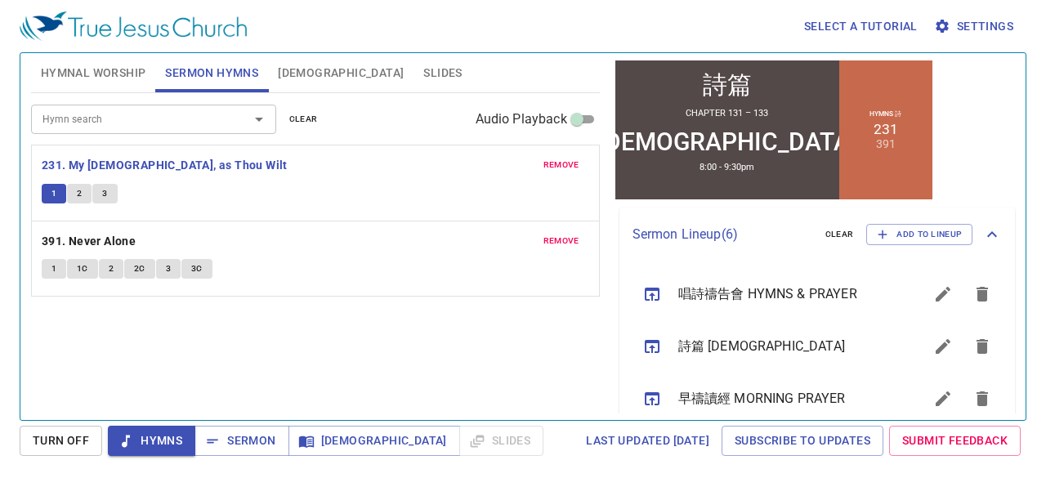
click at [0, 168] on div "Select a tutorial Settings Hymnal Worship Sermon Hymns Bible Slides Hymn search…" at bounding box center [523, 239] width 1046 height 478
click at [77, 186] on span "2" at bounding box center [79, 193] width 5 height 15
click at [104, 193] on span "3" at bounding box center [104, 193] width 5 height 15
click at [267, 436] on span "Sermon" at bounding box center [242, 441] width 68 height 20
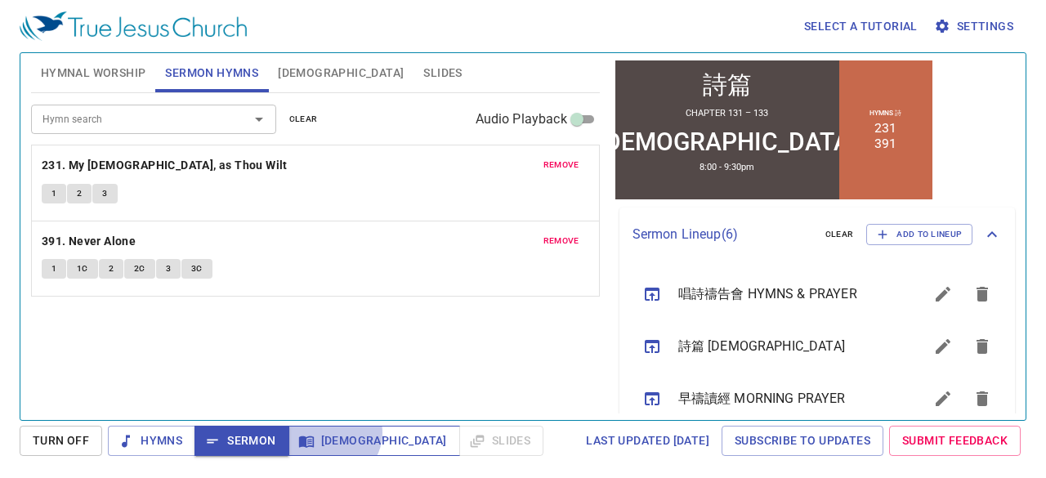
click at [330, 432] on span "[DEMOGRAPHIC_DATA]" at bounding box center [373, 441] width 145 height 20
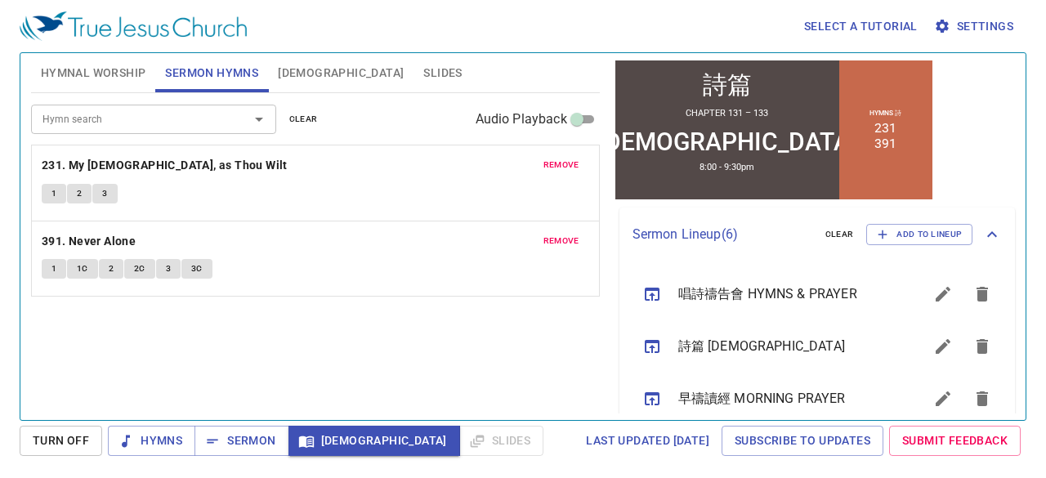
click at [296, 69] on span "[DEMOGRAPHIC_DATA]" at bounding box center [341, 73] width 126 height 20
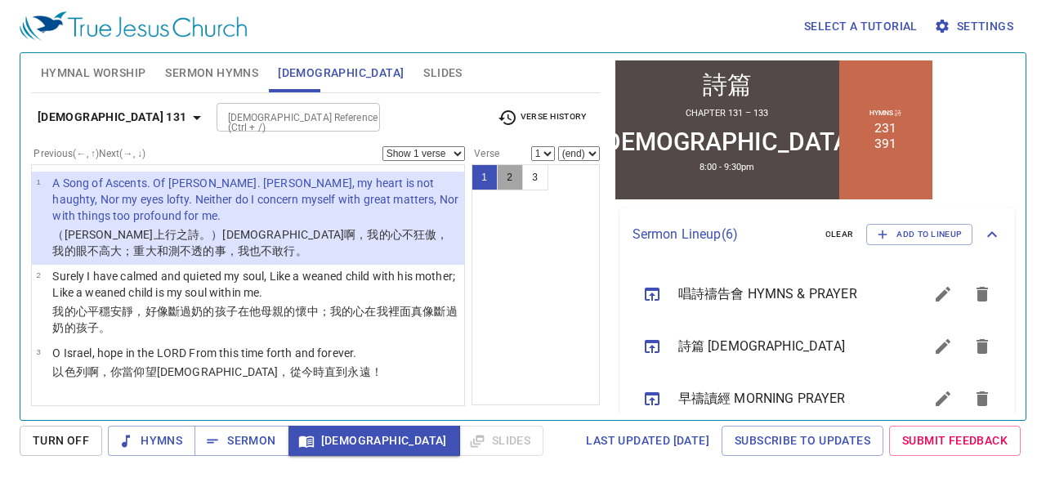
click at [504, 172] on button "2" at bounding box center [510, 177] width 26 height 26
select select "2"
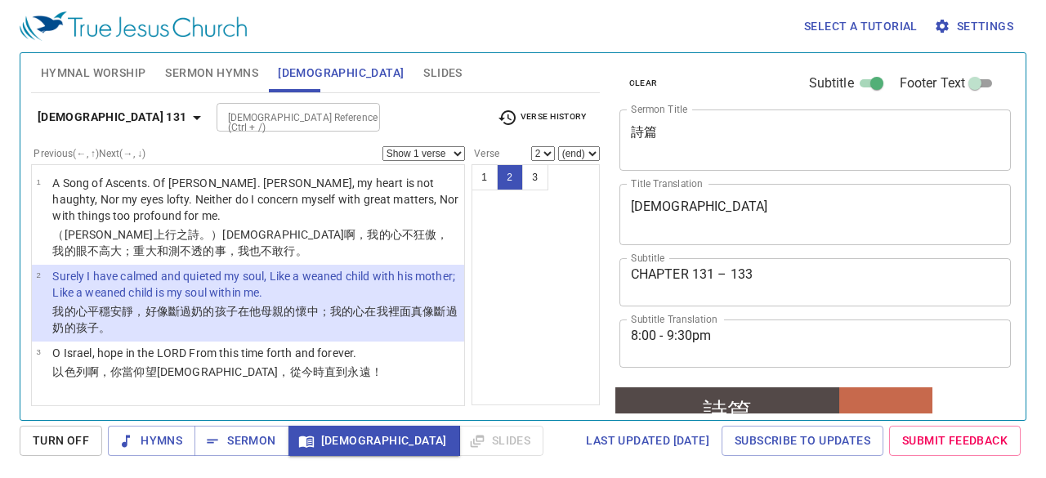
scroll to position [327, 0]
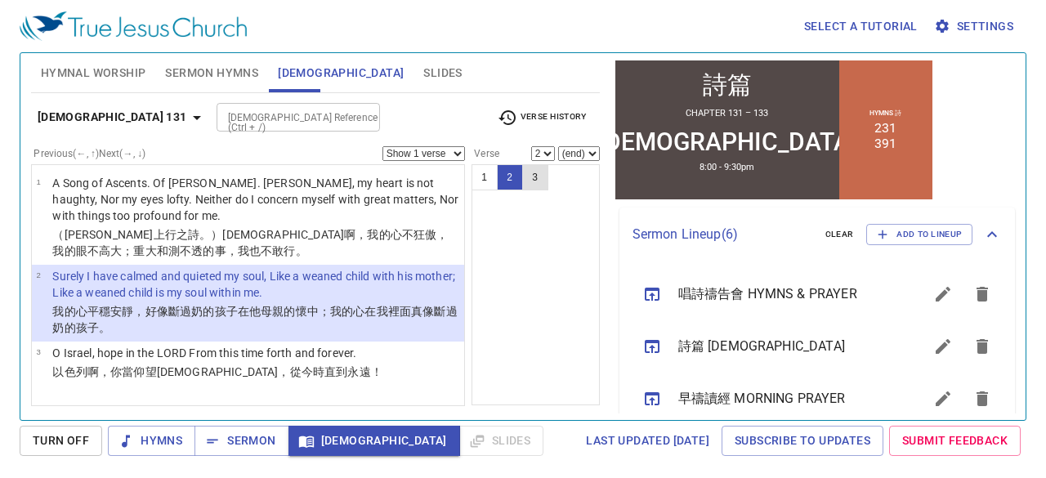
click at [528, 180] on button "3" at bounding box center [535, 177] width 26 height 26
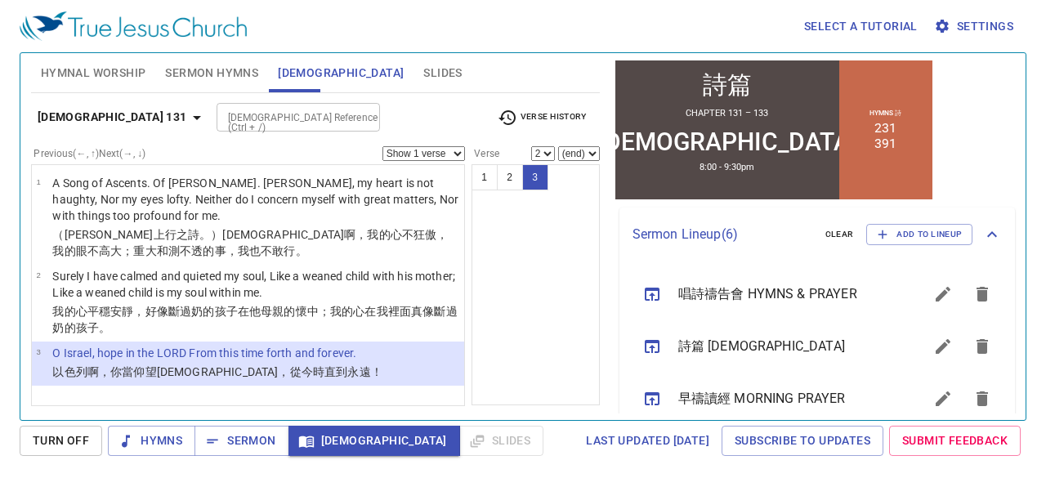
select select "3"
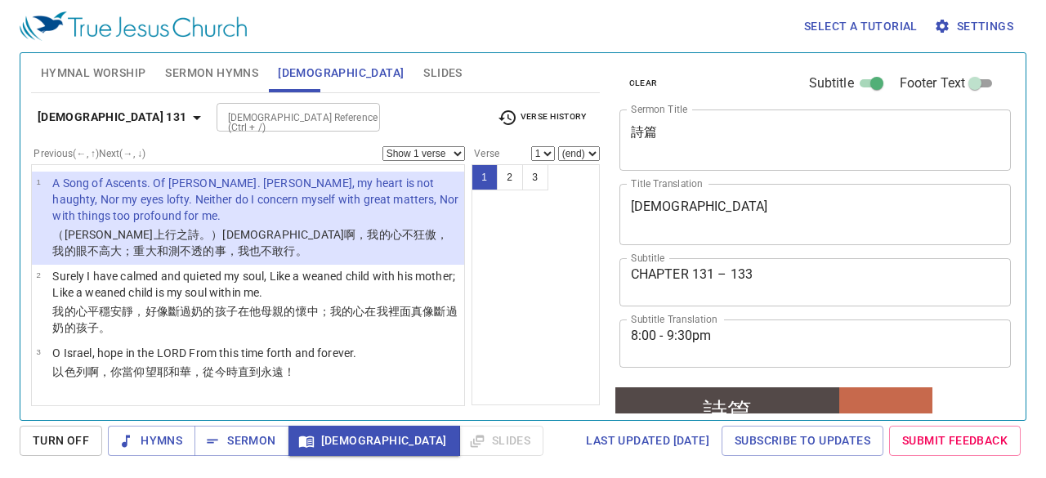
scroll to position [327, 0]
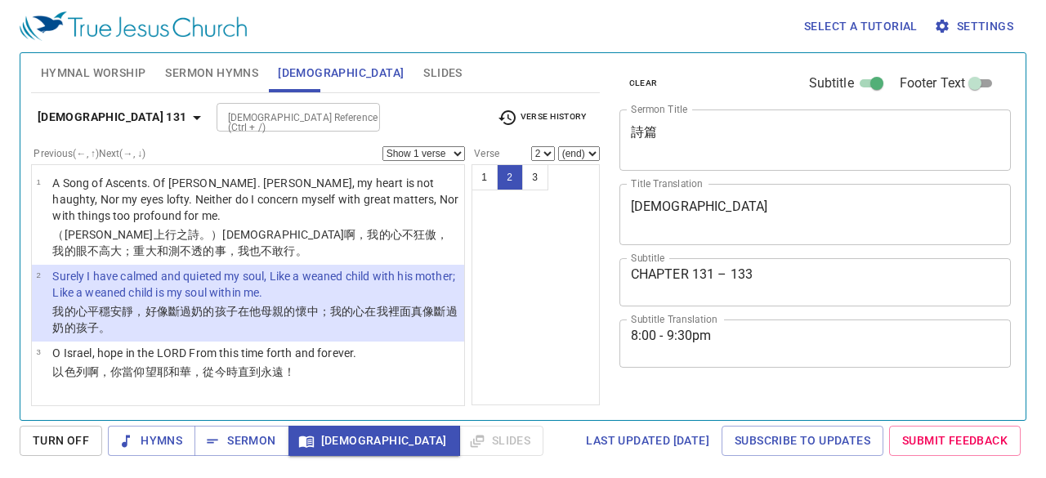
select select "2"
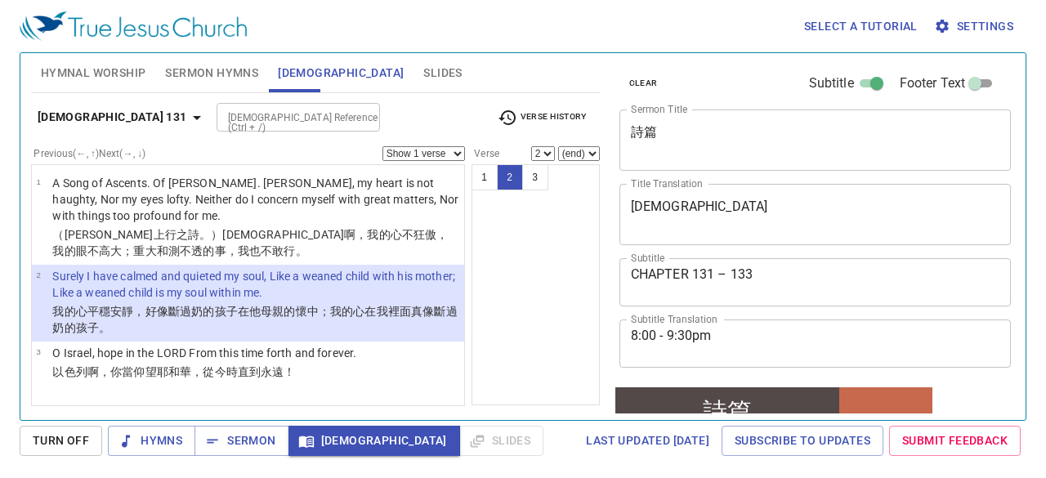
scroll to position [327, 0]
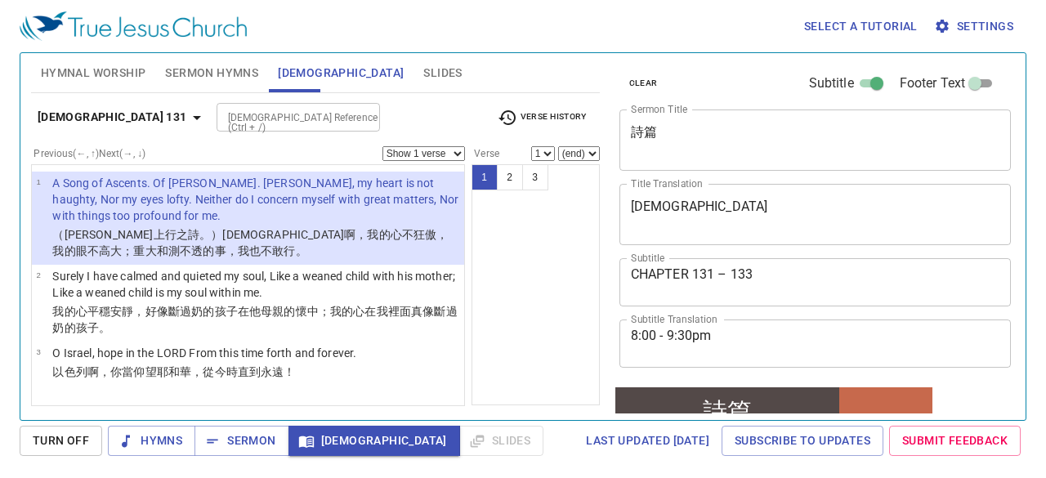
scroll to position [327, 0]
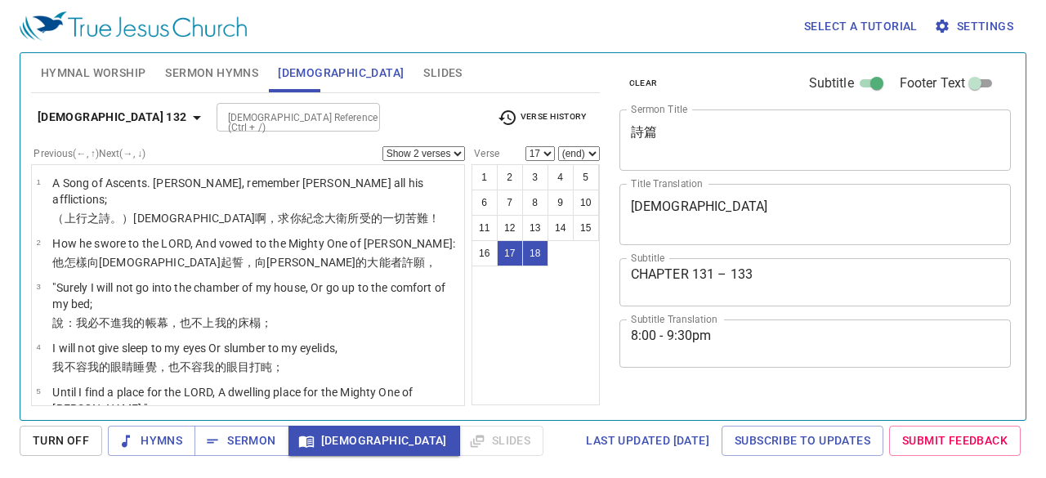
select select "2"
select select "17"
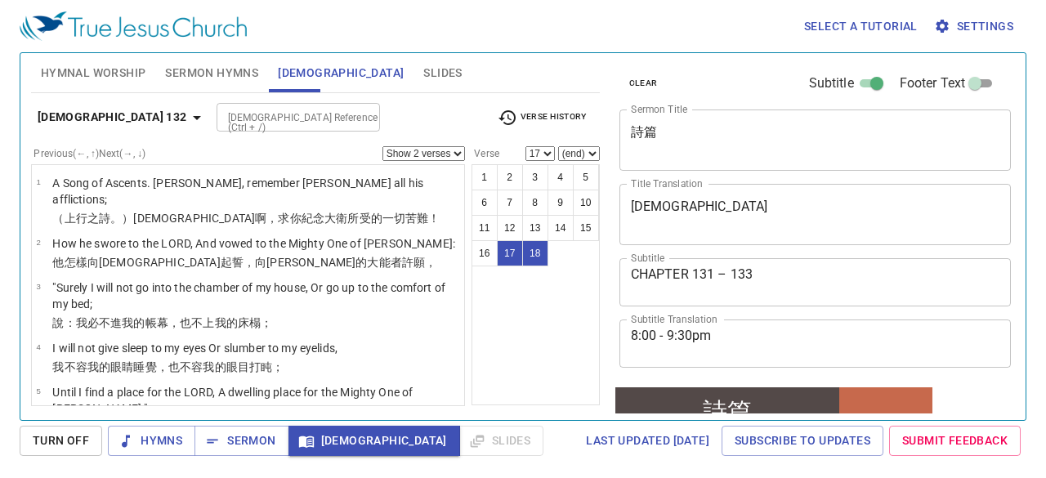
scroll to position [327, 0]
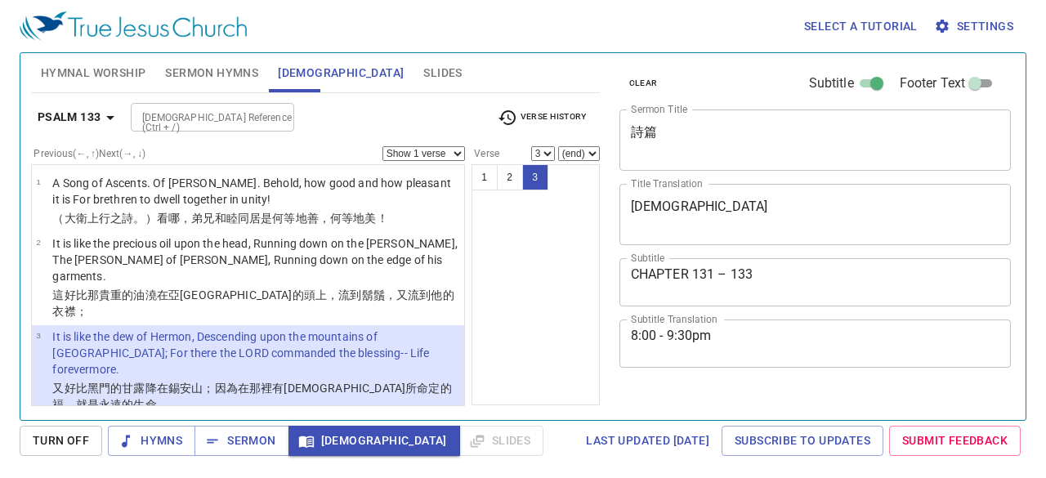
select select "3"
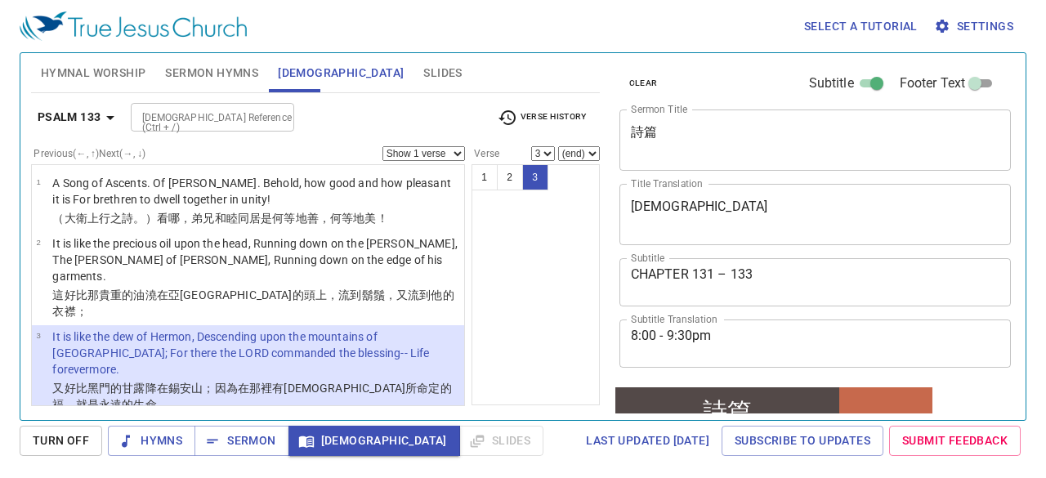
scroll to position [327, 0]
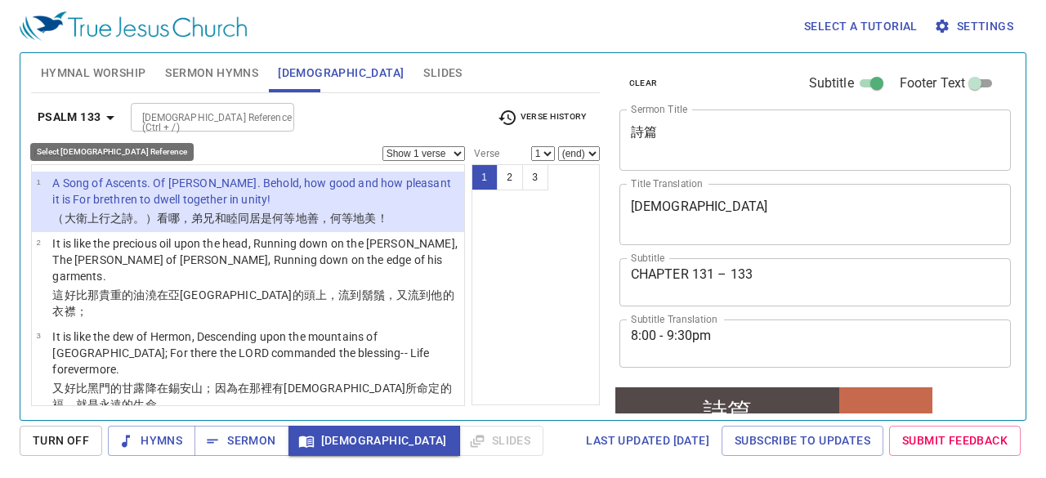
click at [101, 121] on icon "button" at bounding box center [110, 118] width 20 height 20
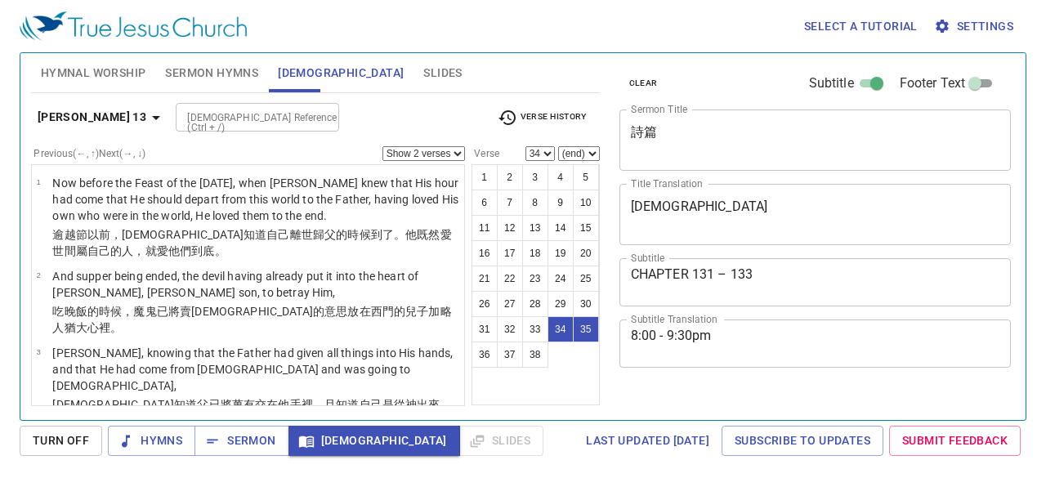
select select "2"
select select "34"
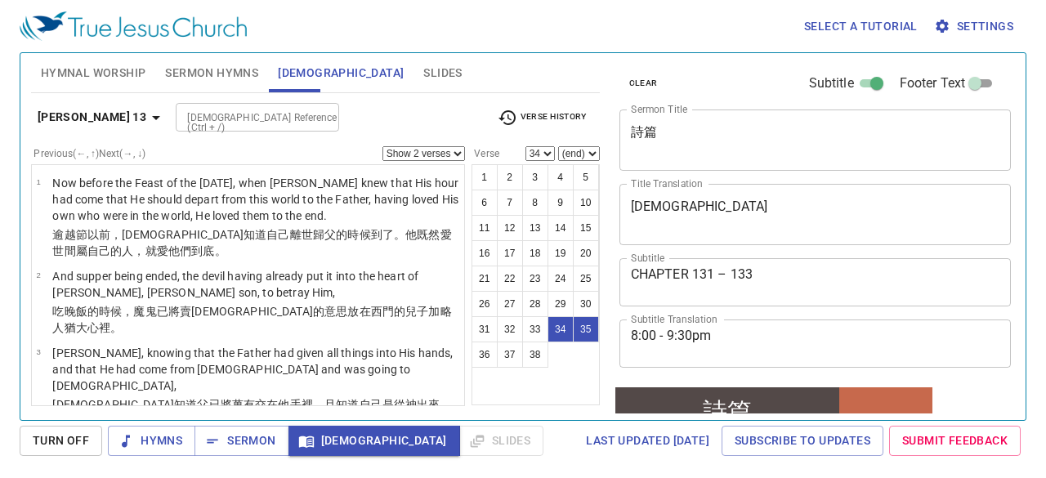
click at [79, 107] on b "[PERSON_NAME] 13" at bounding box center [92, 117] width 109 height 20
click at [5, 134] on div "Book Gen Ex Lev Num Deut [PERSON_NAME] [PERSON_NAME] 1 [PERSON_NAME] 2 [PERSON_…" at bounding box center [523, 239] width 1046 height 478
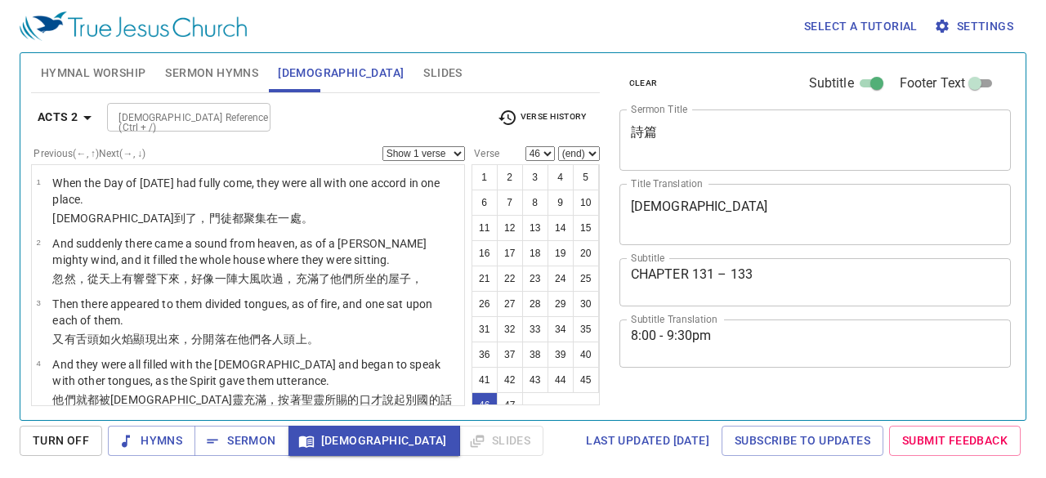
select select "46"
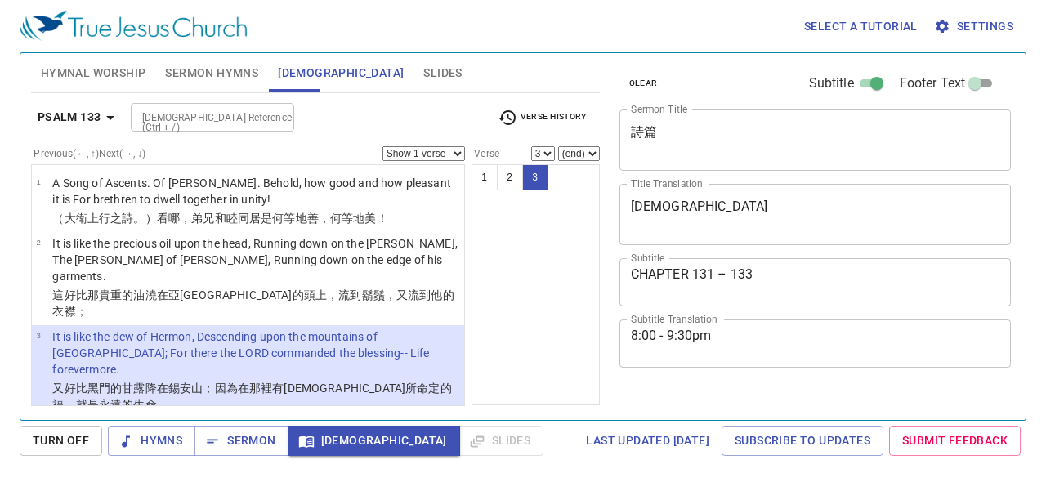
select select "3"
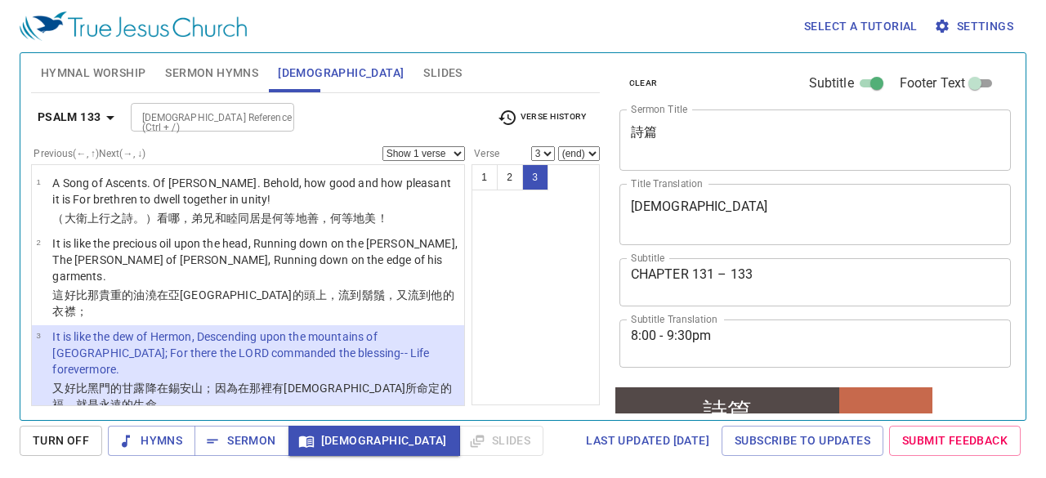
scroll to position [327, 0]
